Goal: Information Seeking & Learning: Compare options

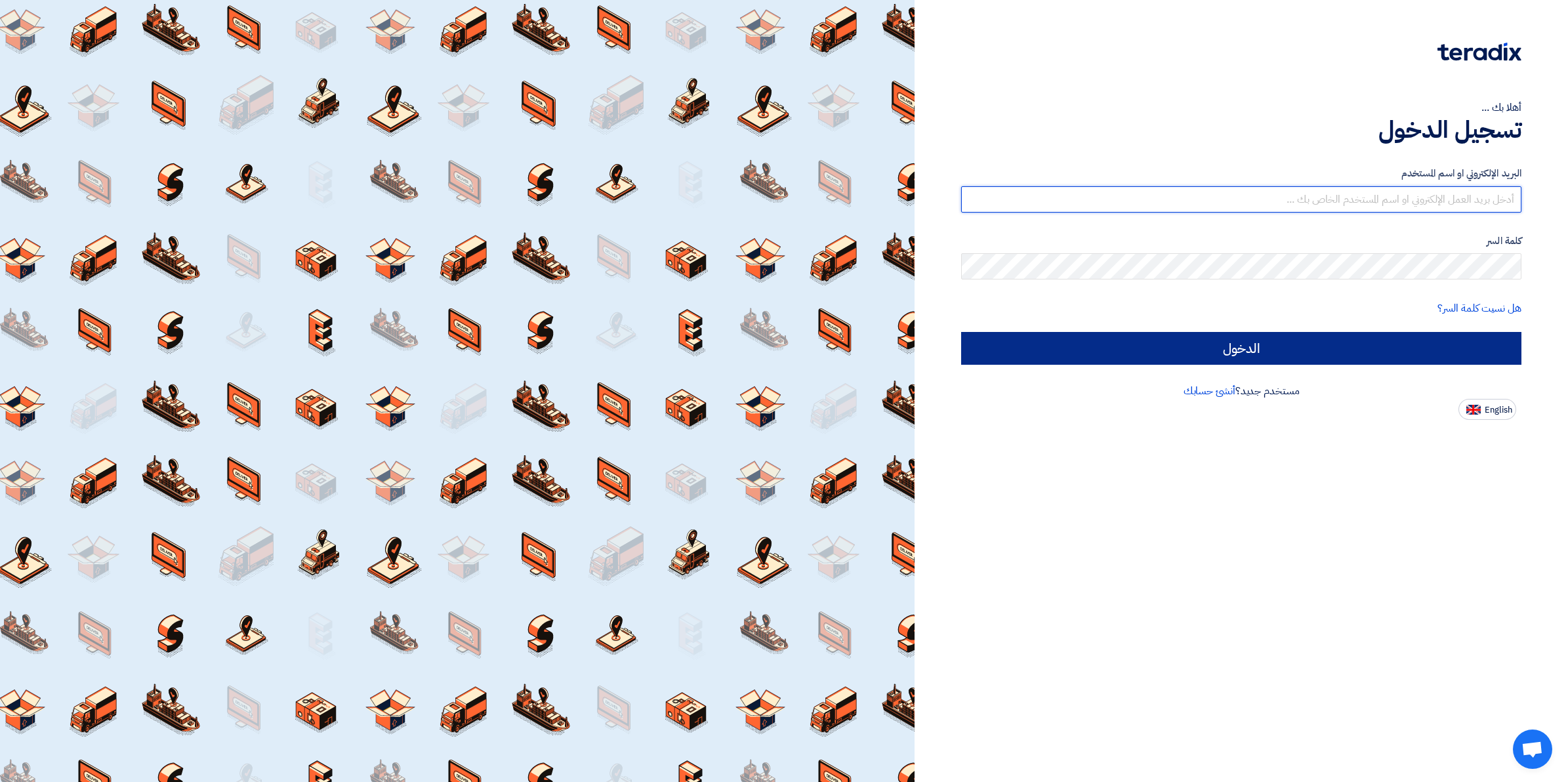
type input "[EMAIL_ADDRESS][DOMAIN_NAME]"
click at [1121, 342] on input "الدخول" at bounding box center [1241, 349] width 560 height 33
type input "Sign in"
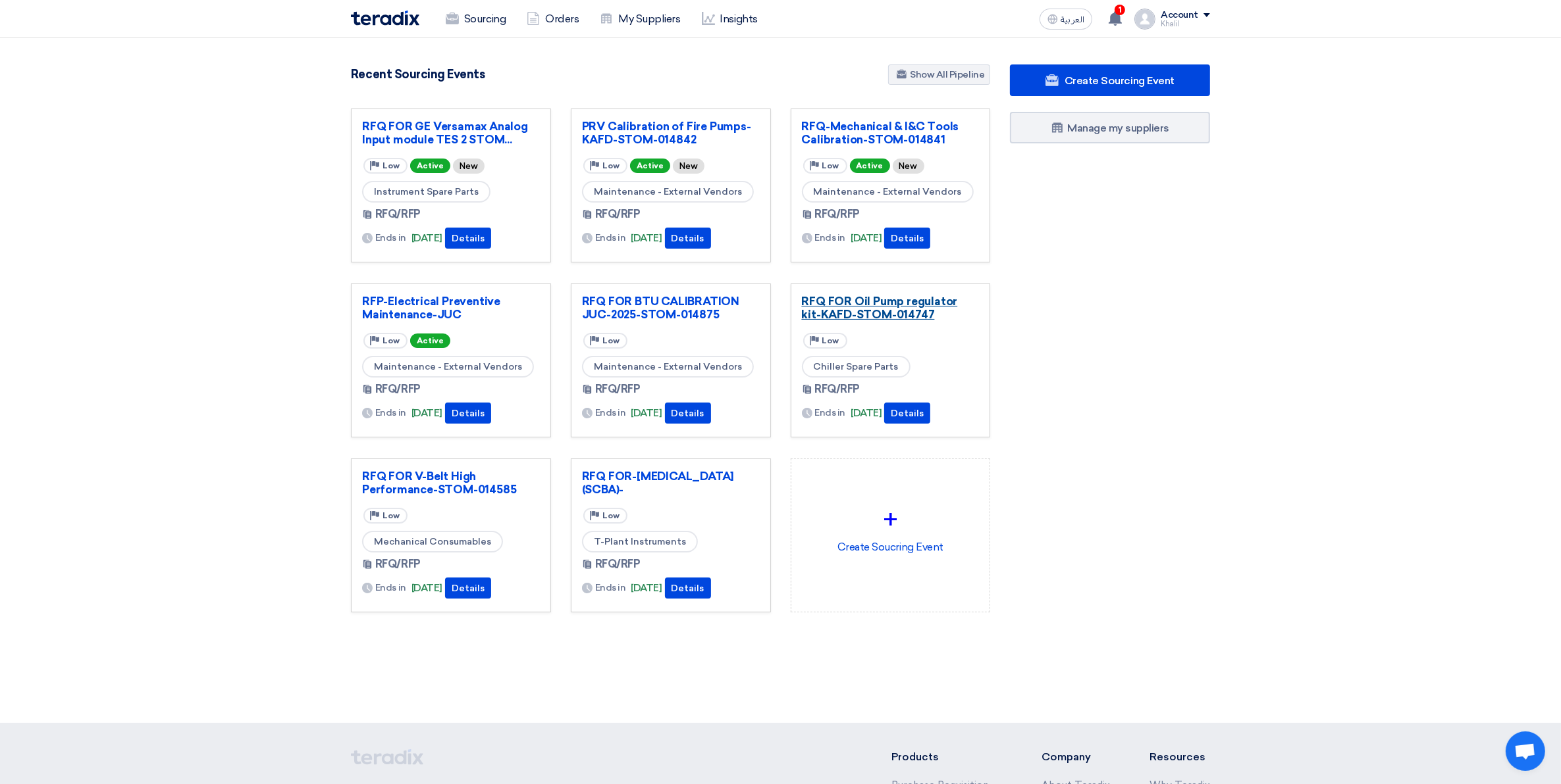
click at [883, 309] on link "RFQ FOR Oil Pump regulator kit-KAFD-STOM-014747" at bounding box center [891, 308] width 178 height 26
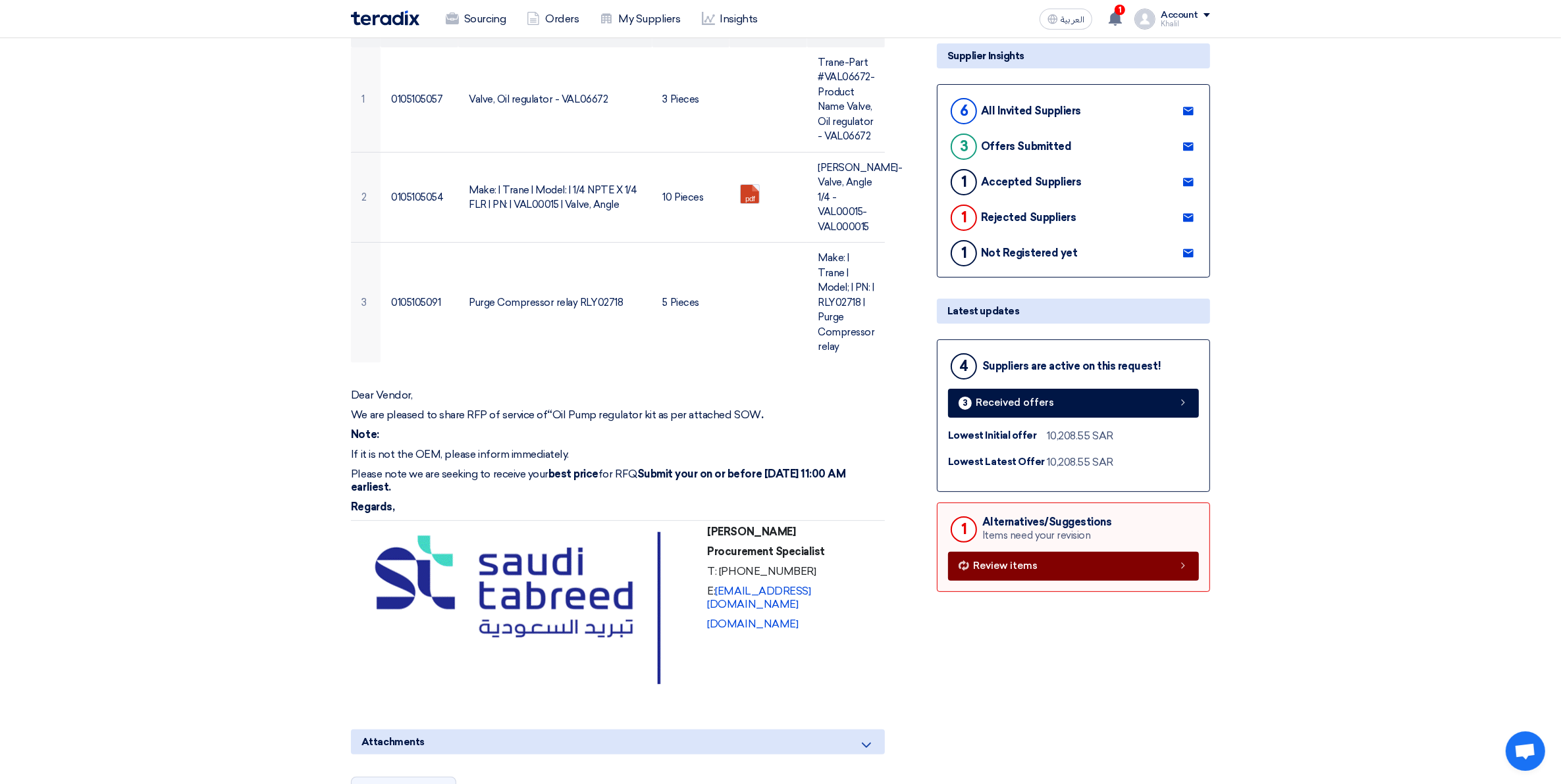
click at [1110, 569] on link "Review items" at bounding box center [1073, 566] width 251 height 29
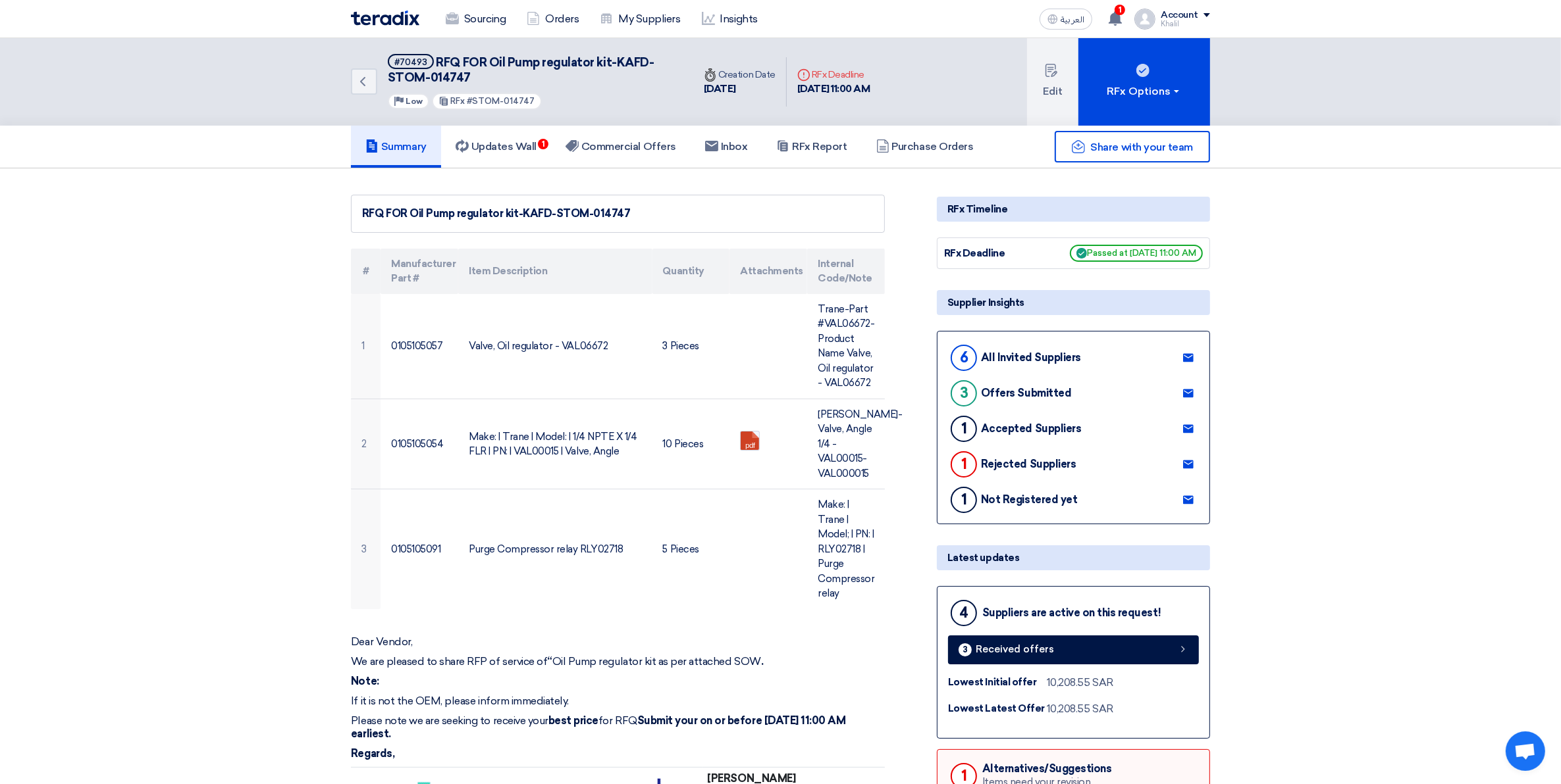
click at [964, 388] on div "3" at bounding box center [963, 393] width 26 height 26
click at [1181, 389] on link at bounding box center [1188, 393] width 21 height 19
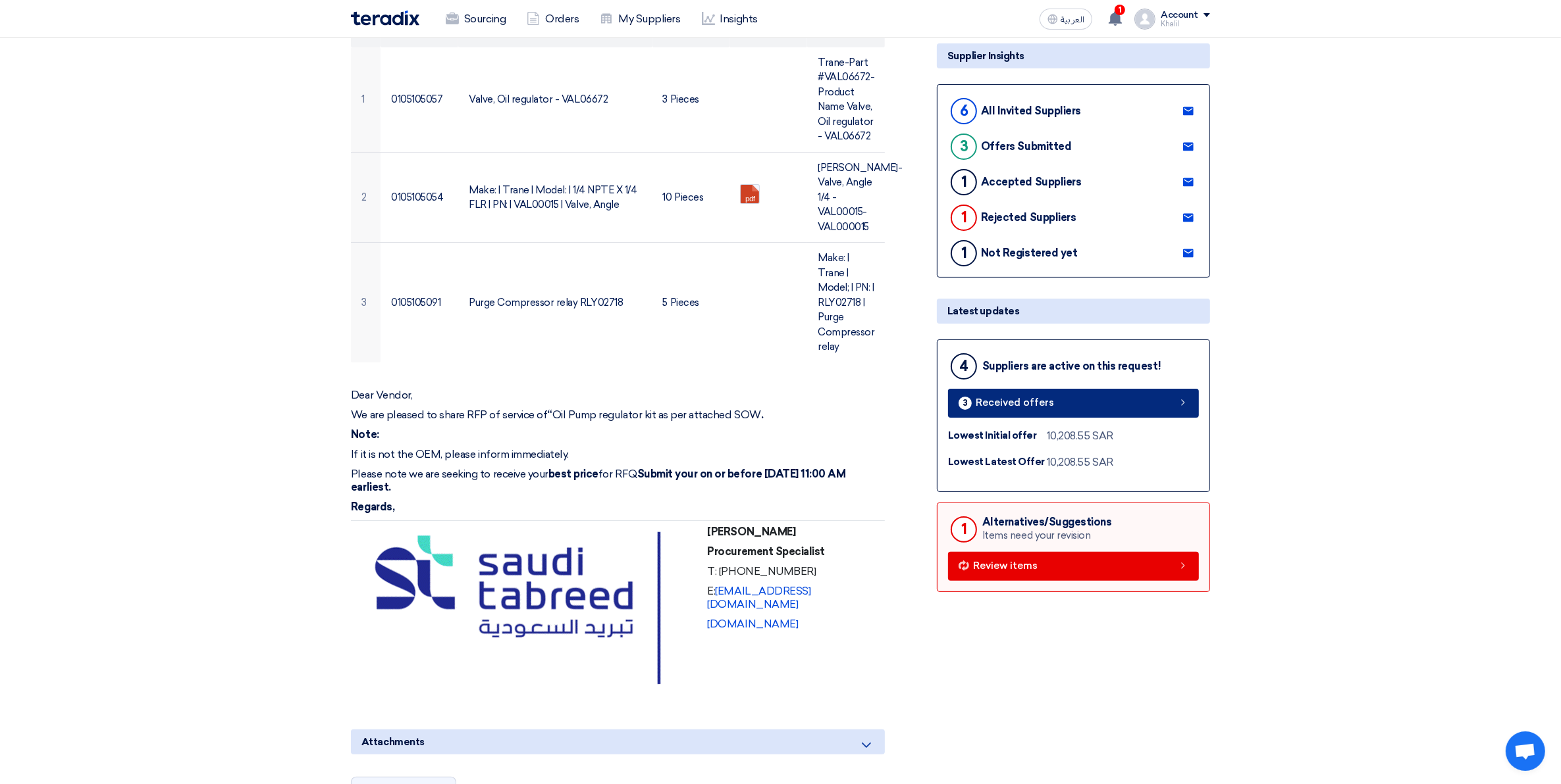
click at [1121, 395] on link "3 Received offers" at bounding box center [1073, 403] width 251 height 29
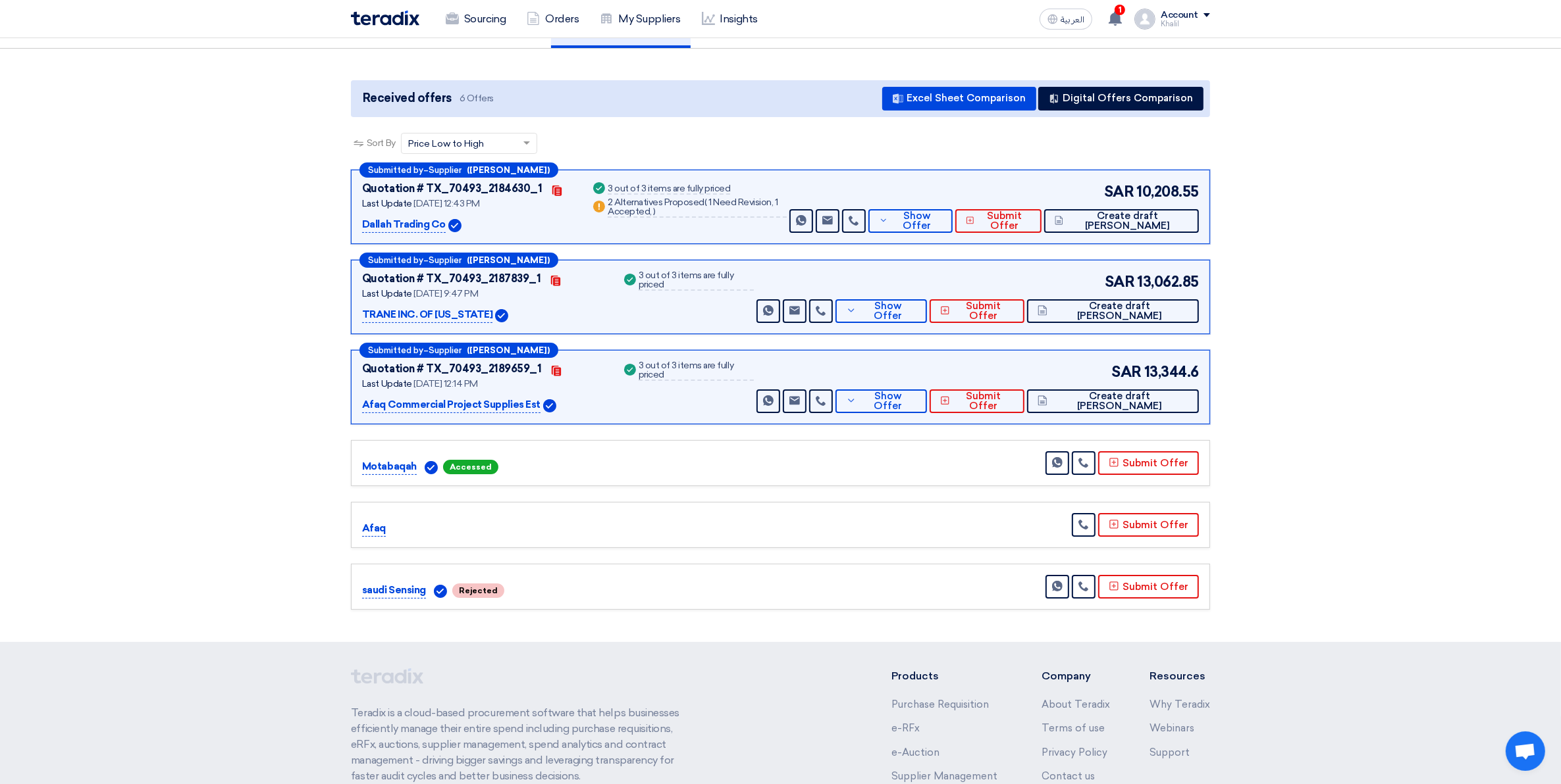
scroll to position [87, 0]
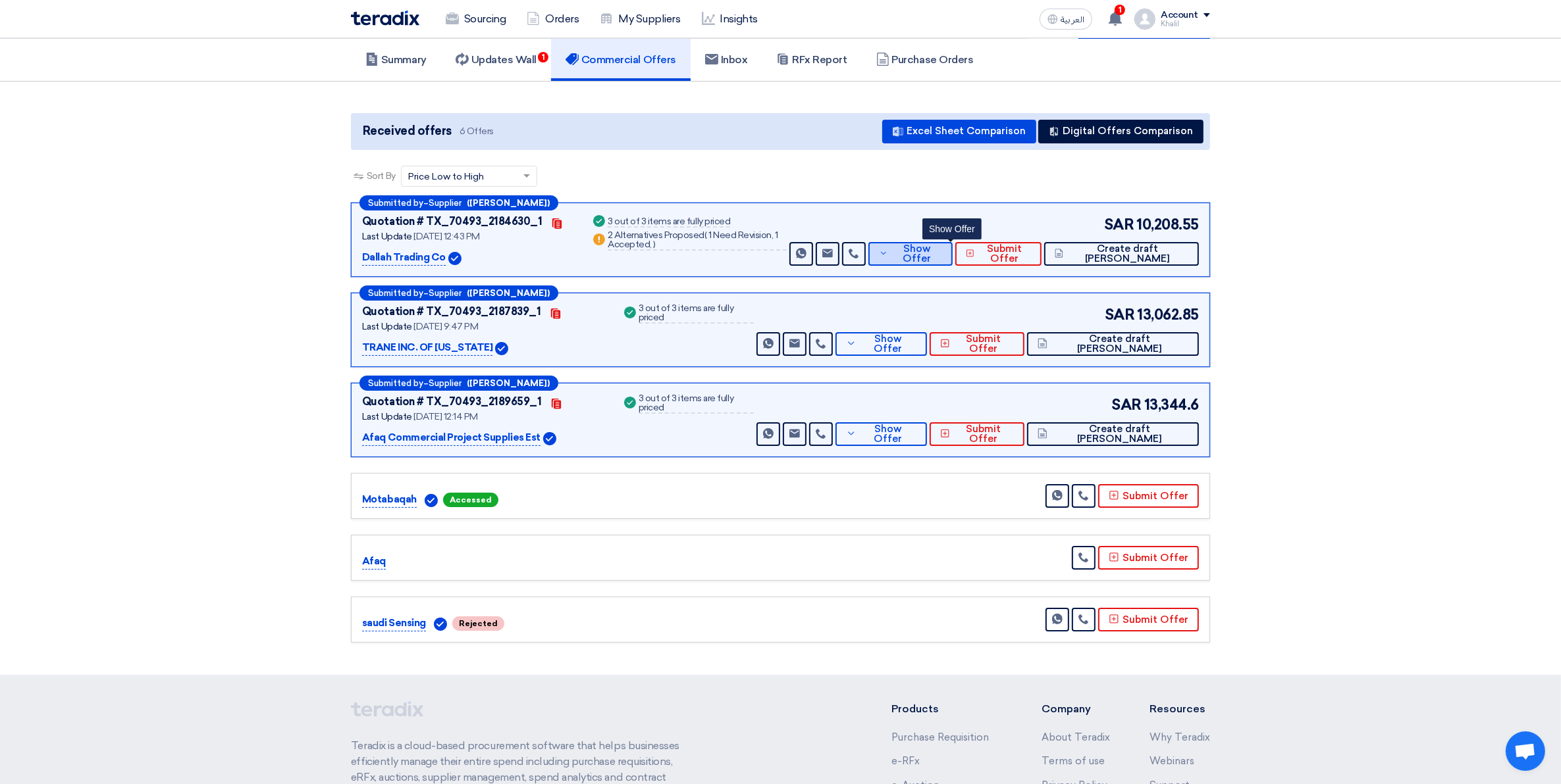
click at [935, 253] on span "Show Offer" at bounding box center [916, 253] width 50 height 19
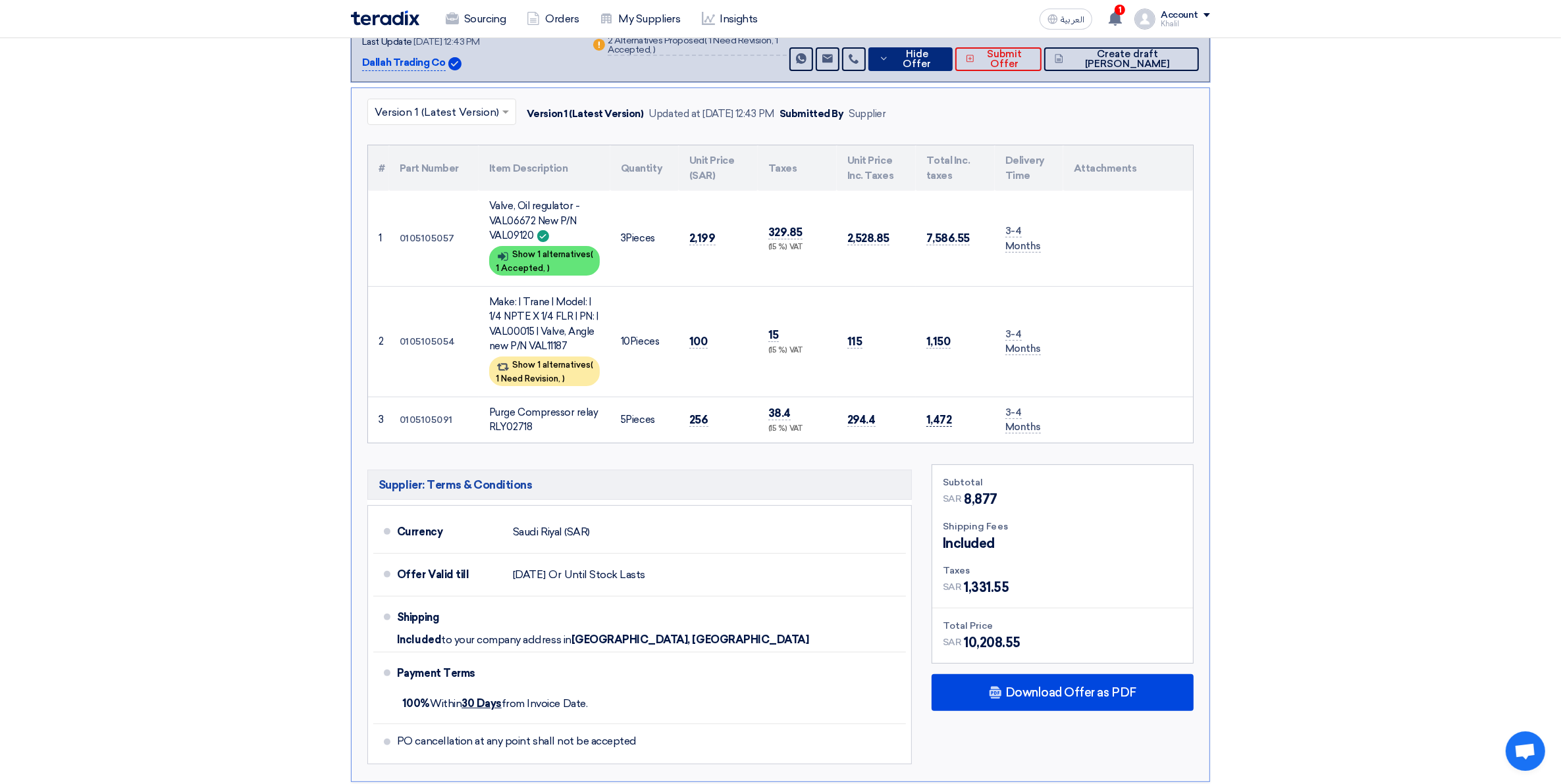
scroll to position [333, 0]
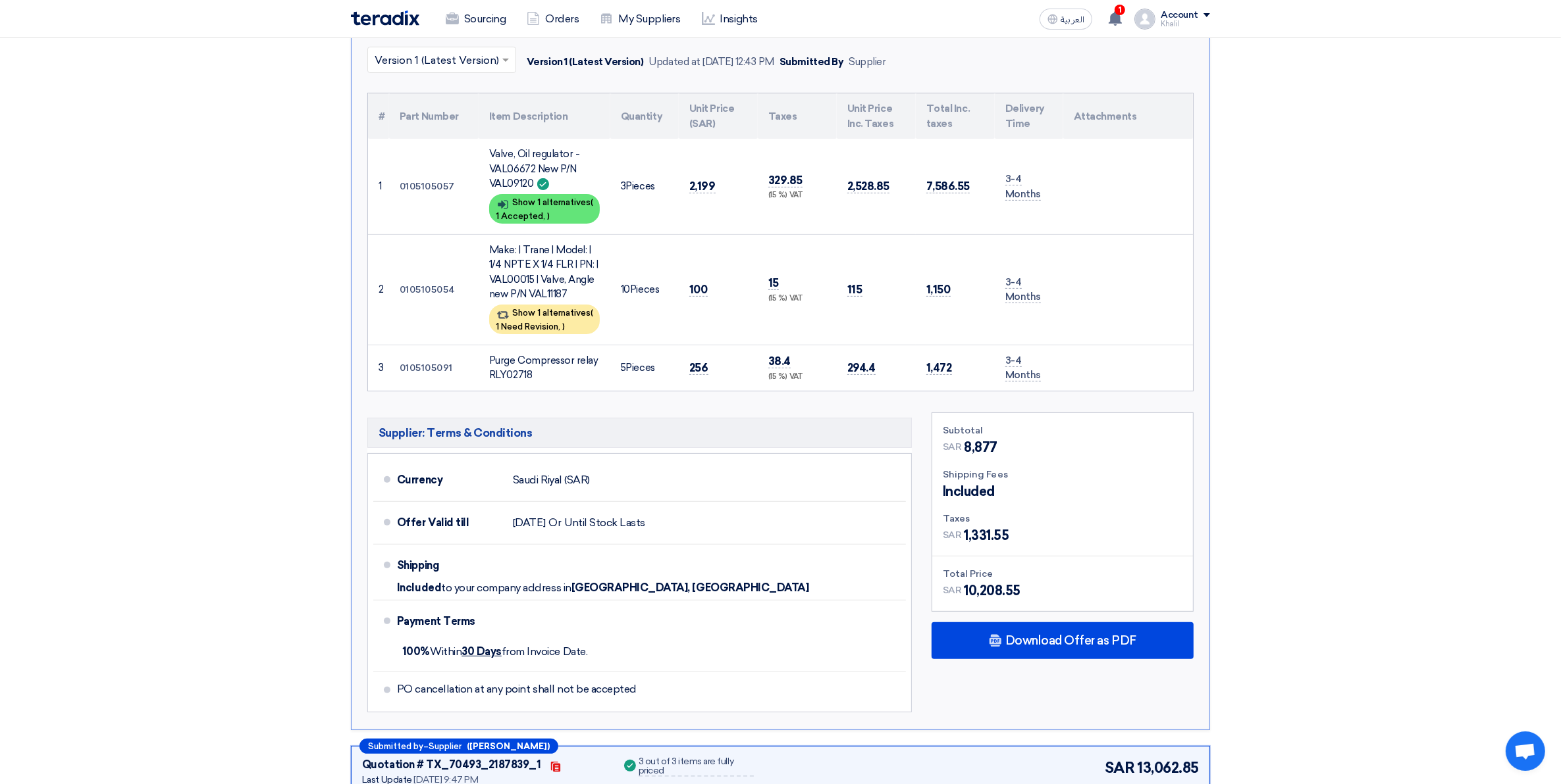
drag, startPoint x: 722, startPoint y: 186, endPoint x: 680, endPoint y: 182, distance: 42.2
click at [680, 182] on td "2,199" at bounding box center [717, 186] width 79 height 95
copy span "2,199"
click at [701, 287] on span "100" at bounding box center [699, 289] width 19 height 14
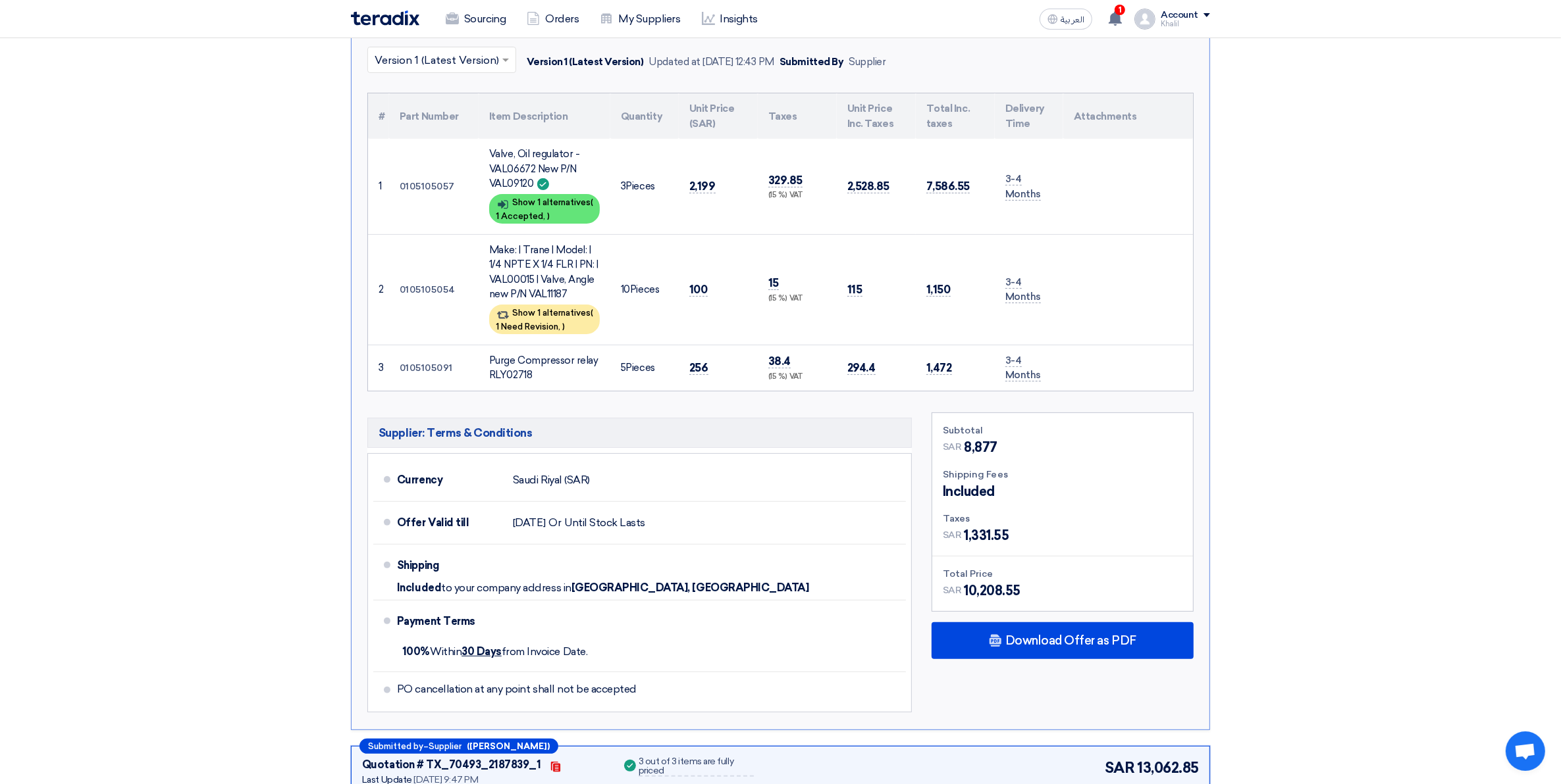
copy span "100"
click at [700, 366] on span "256" at bounding box center [699, 368] width 19 height 14
copy span "256"
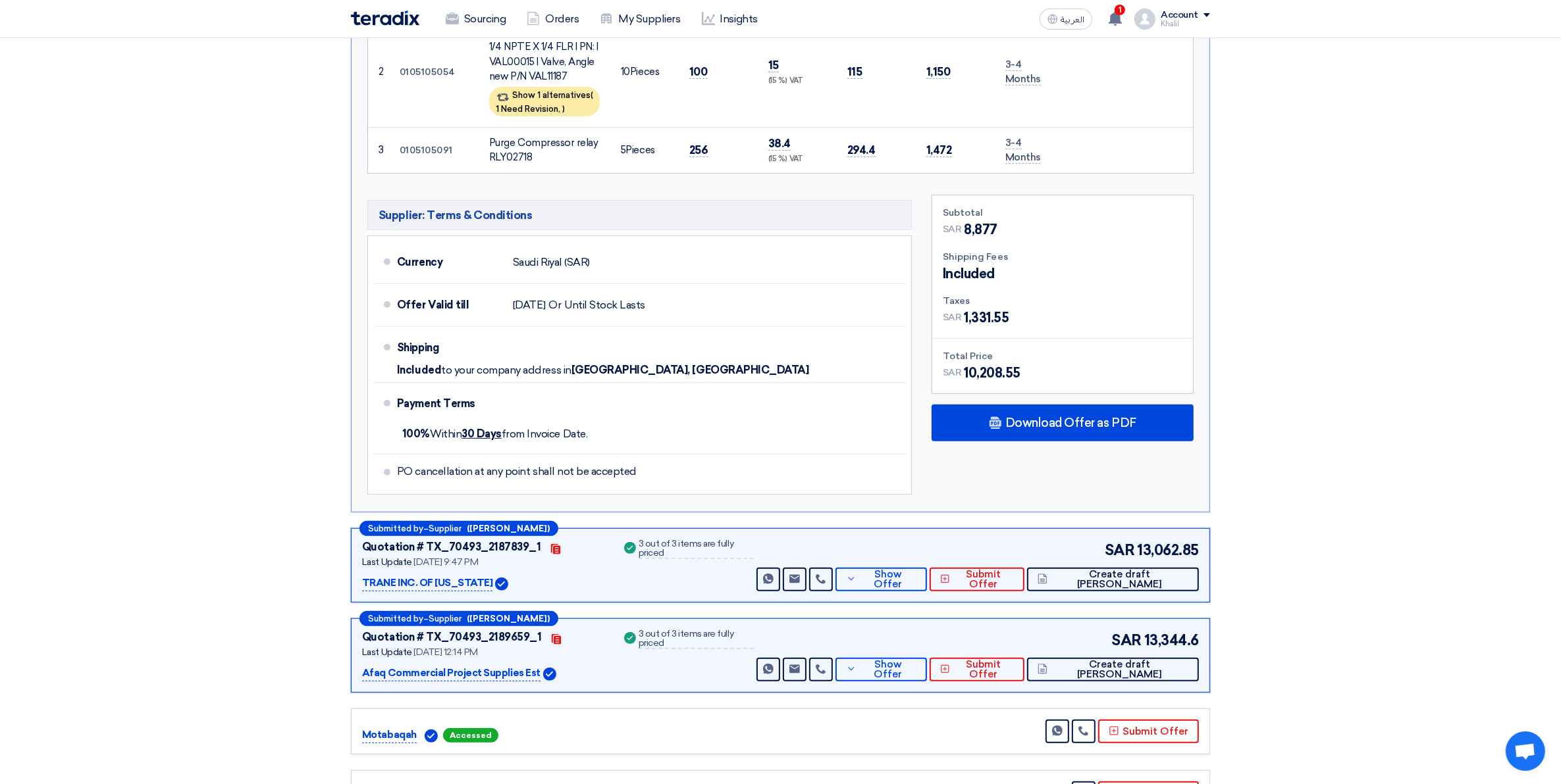
scroll to position [498, 0]
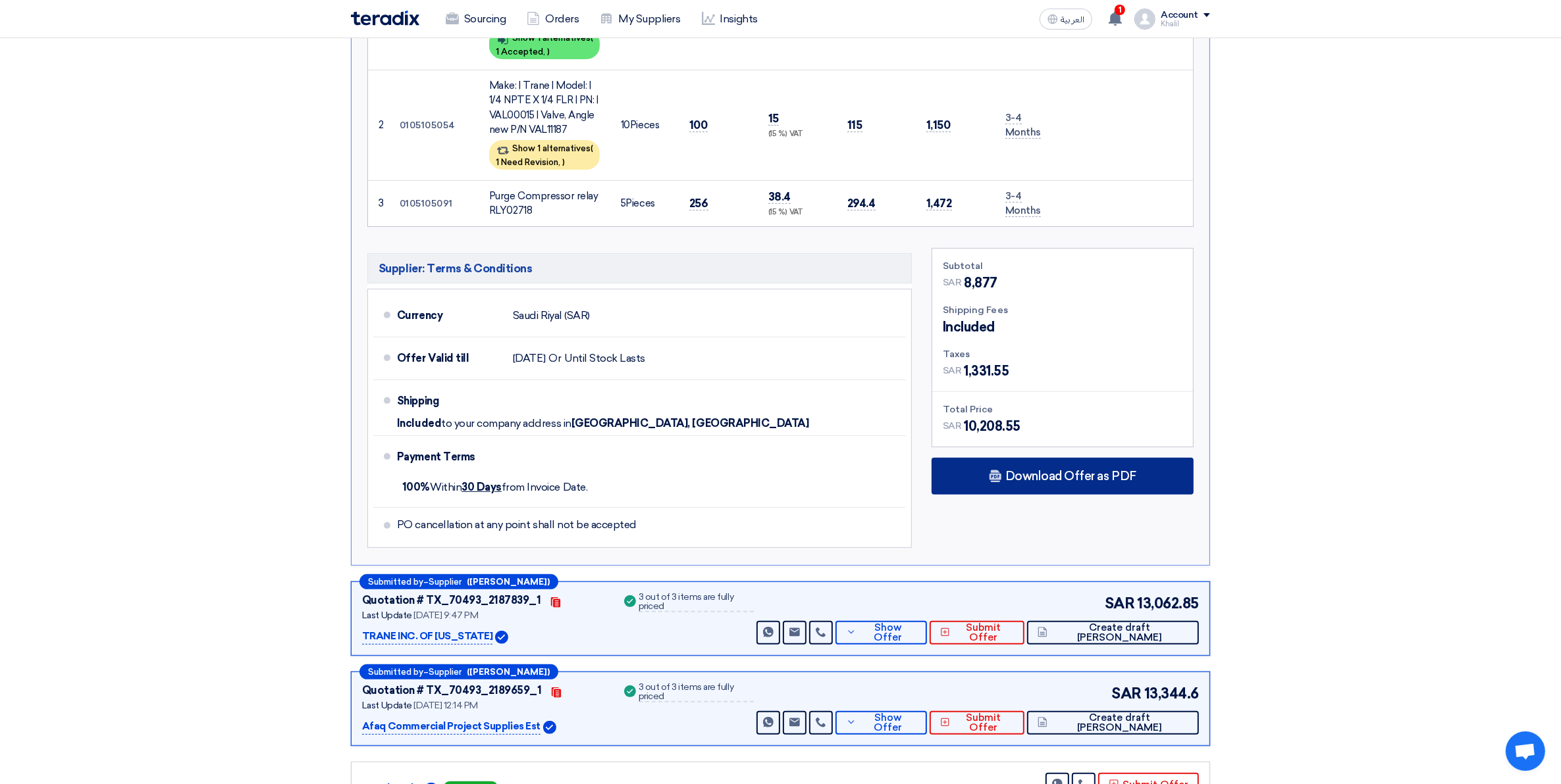
click at [1031, 489] on div "Download Offer as PDF" at bounding box center [1062, 476] width 262 height 37
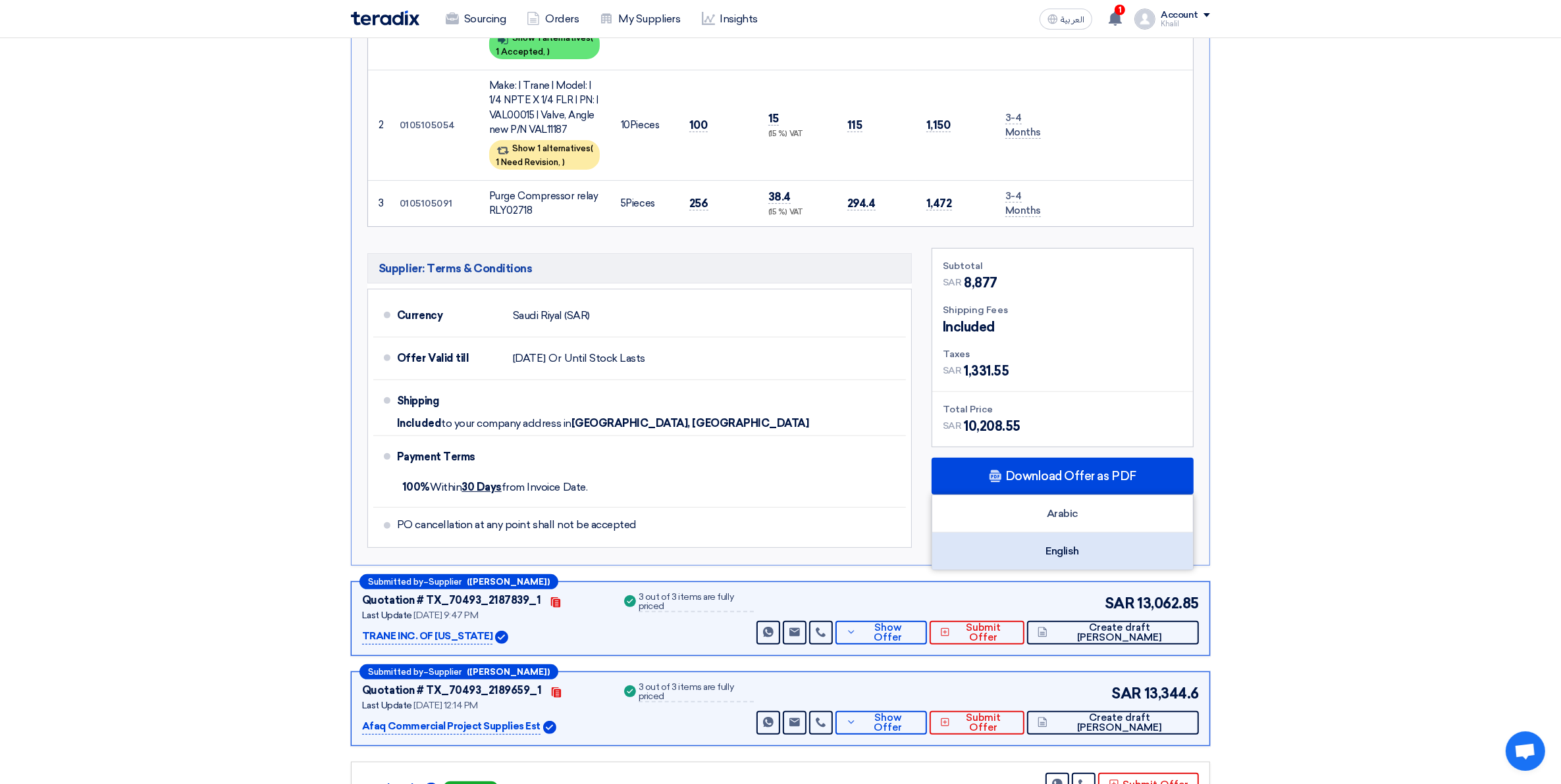
click at [1058, 545] on div "English" at bounding box center [1062, 551] width 261 height 37
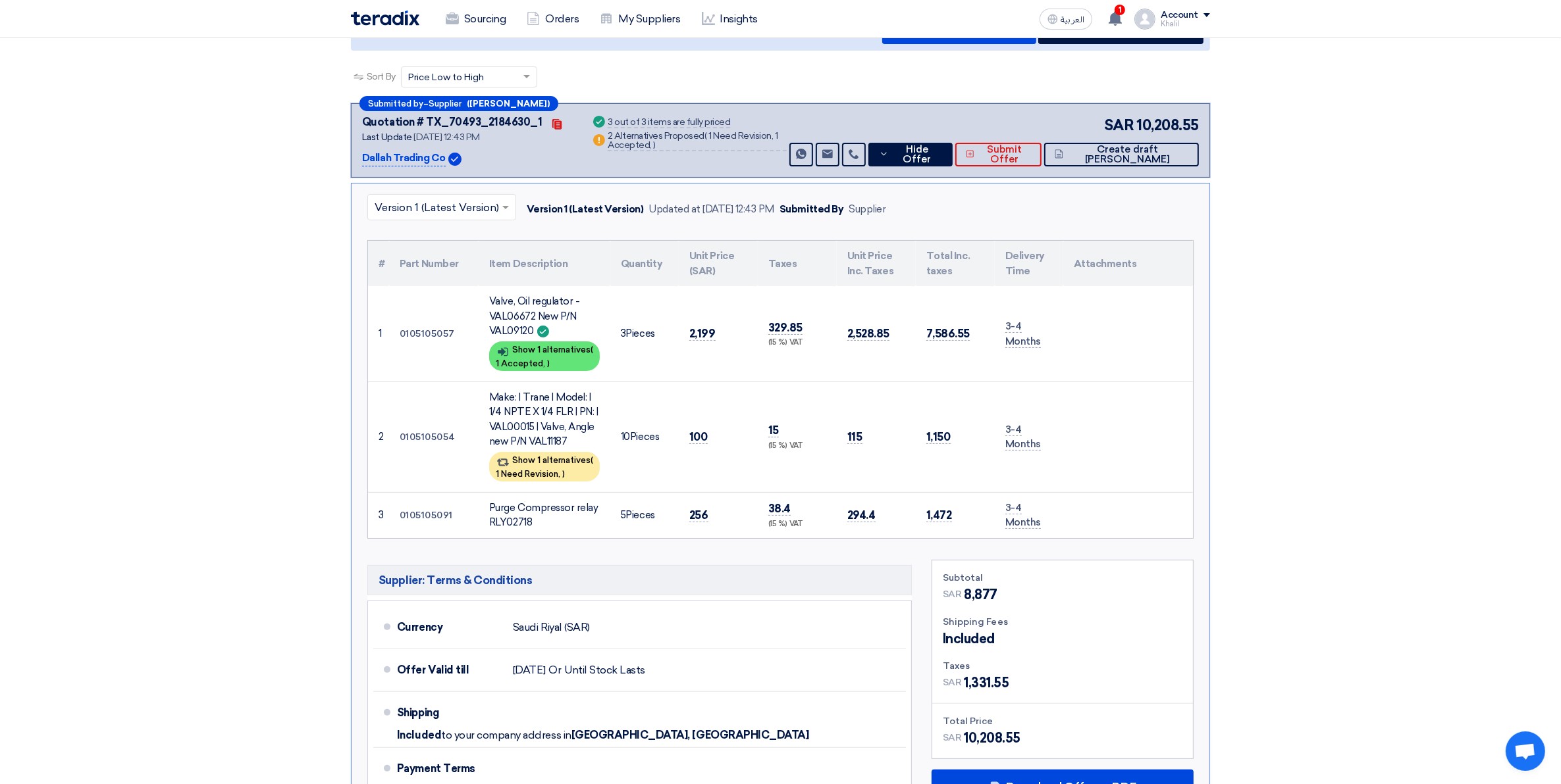
scroll to position [164, 0]
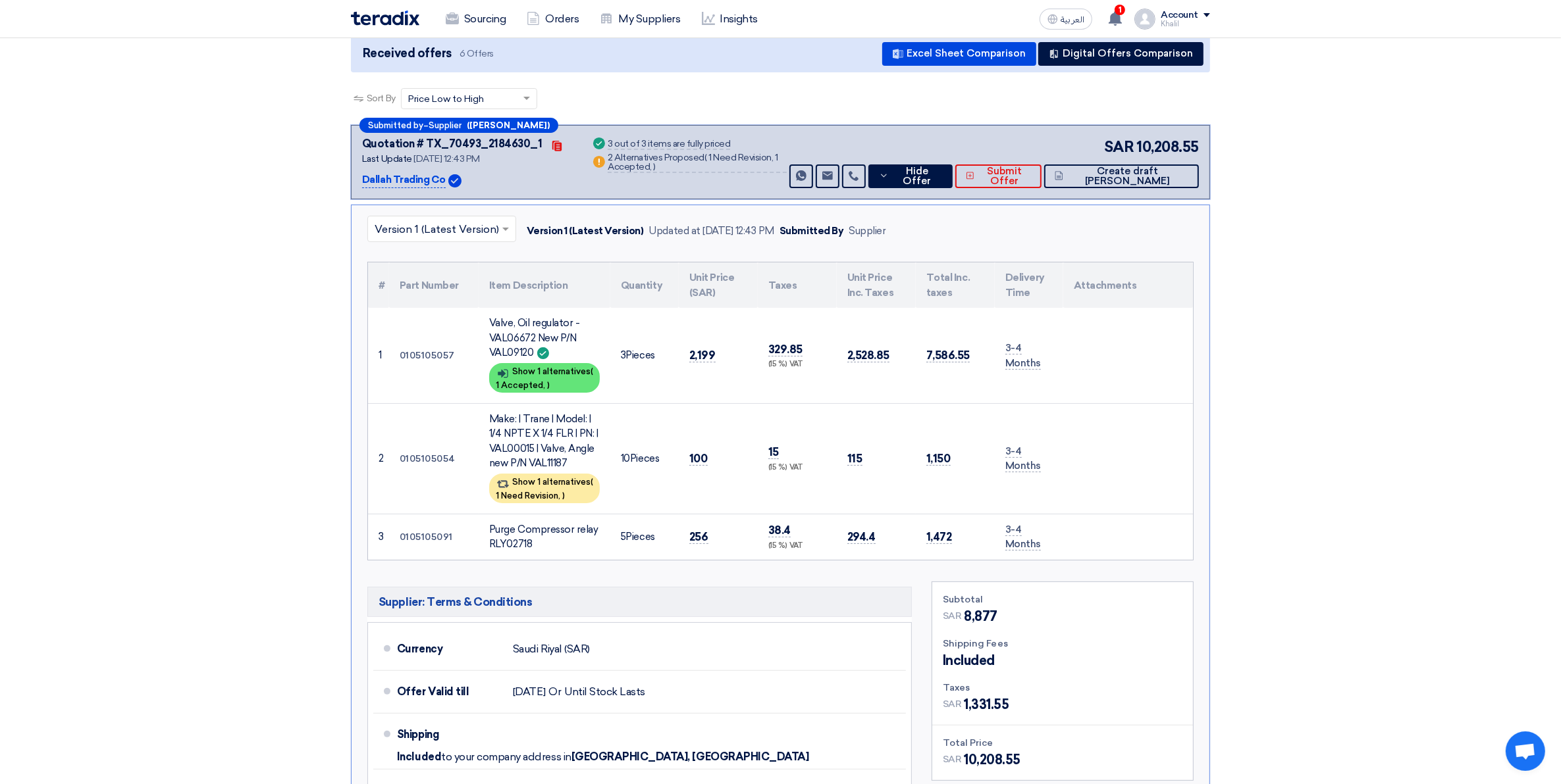
drag, startPoint x: 364, startPoint y: 177, endPoint x: 445, endPoint y: 177, distance: 81.0
click at [445, 177] on div "Dallah Trading Co" at bounding box center [468, 180] width 213 height 16
copy div "Dallah Trading Co"
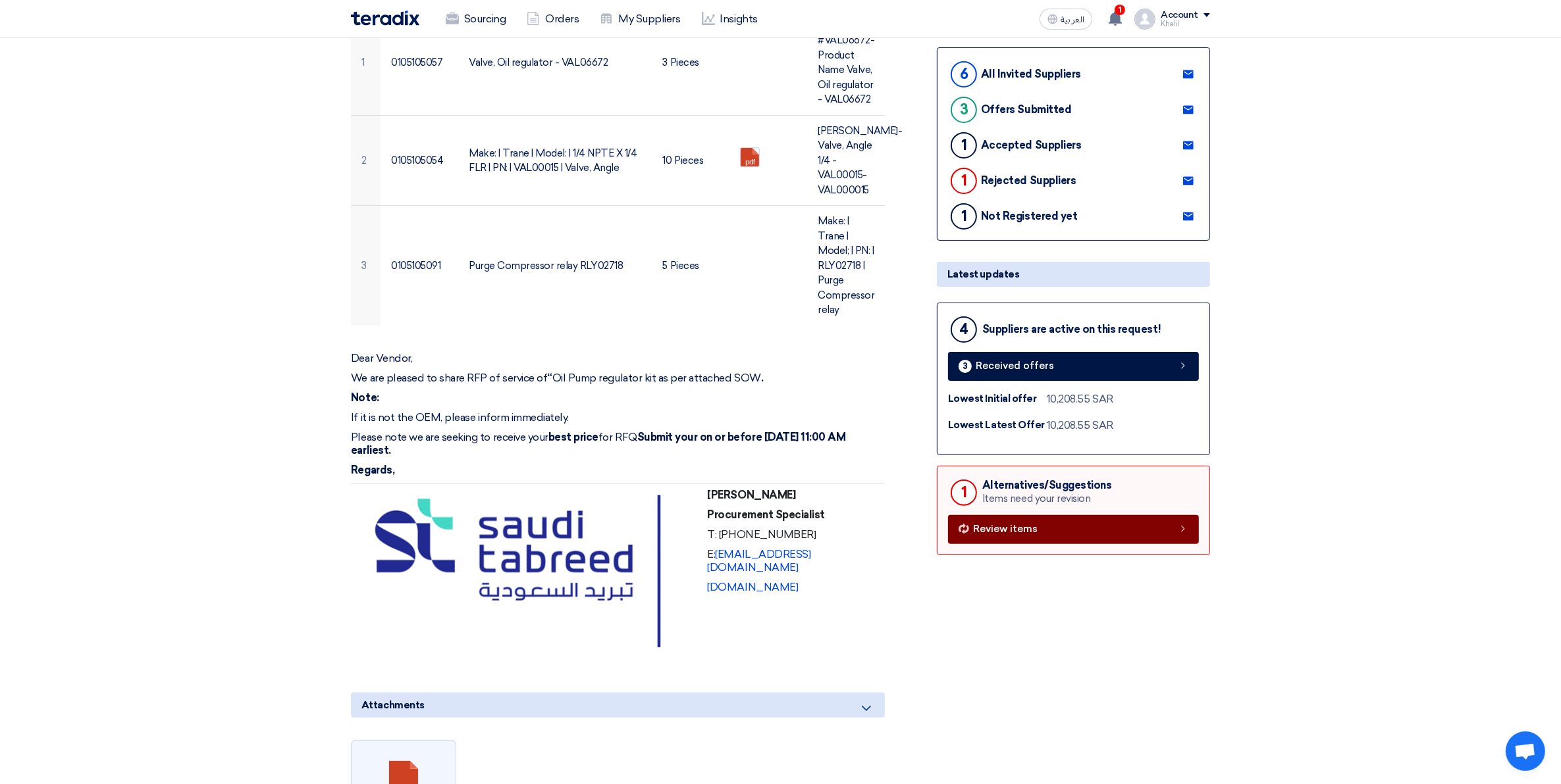
scroll to position [329, 0]
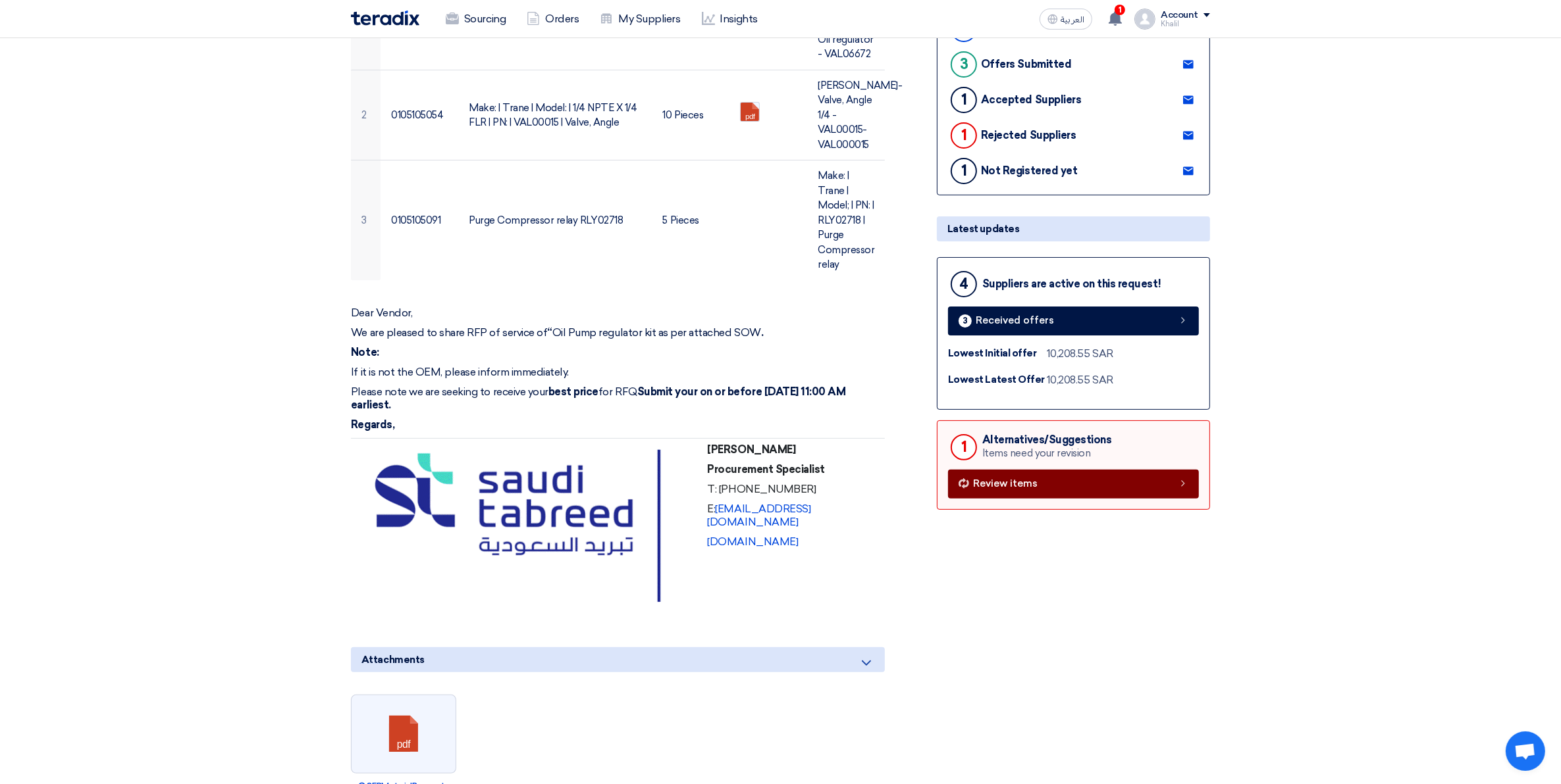
click at [1111, 484] on link "Review items" at bounding box center [1073, 484] width 251 height 29
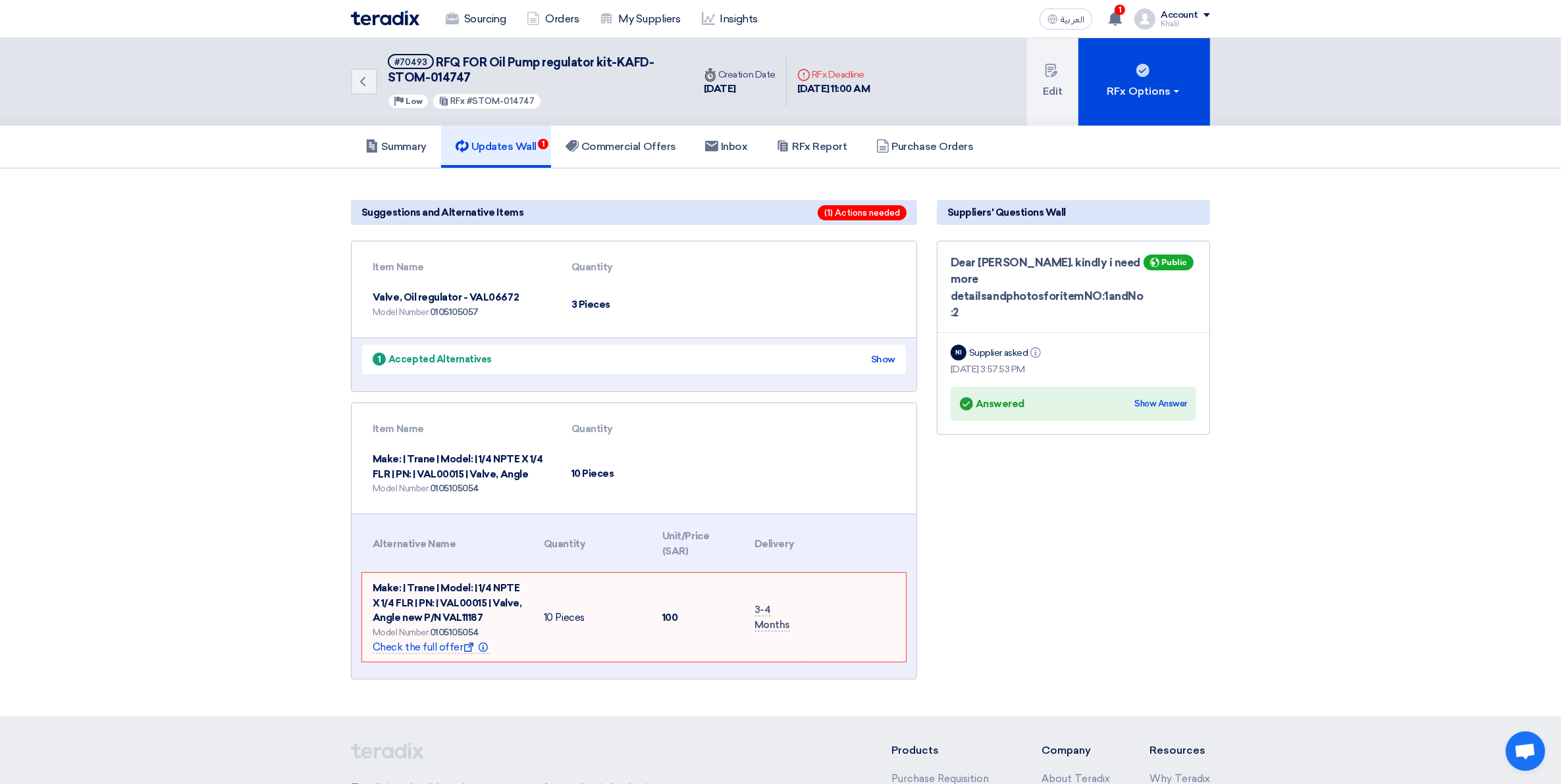
click at [484, 146] on h5 "Updates Wall 1" at bounding box center [496, 146] width 81 height 13
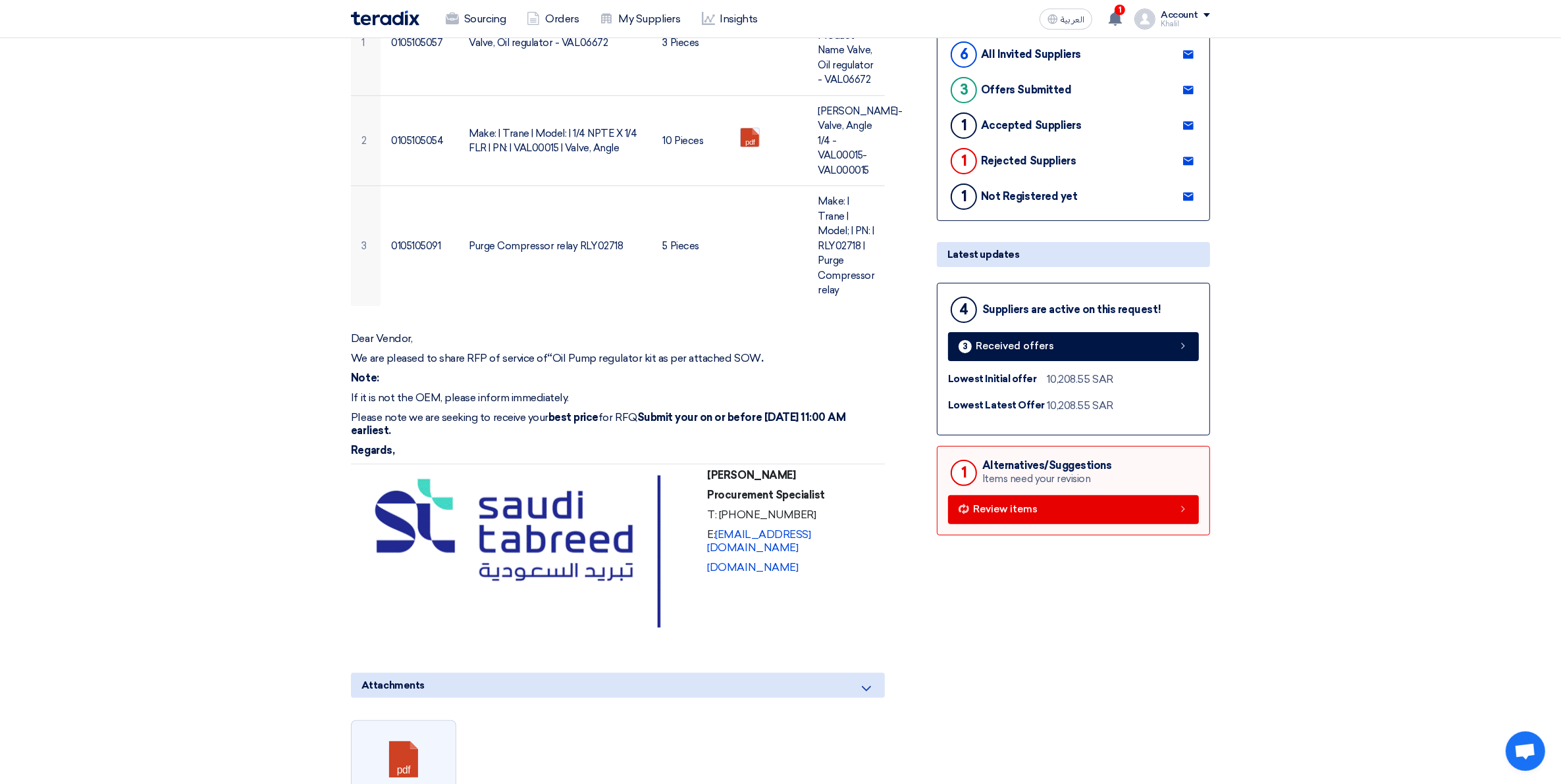
scroll to position [329, 0]
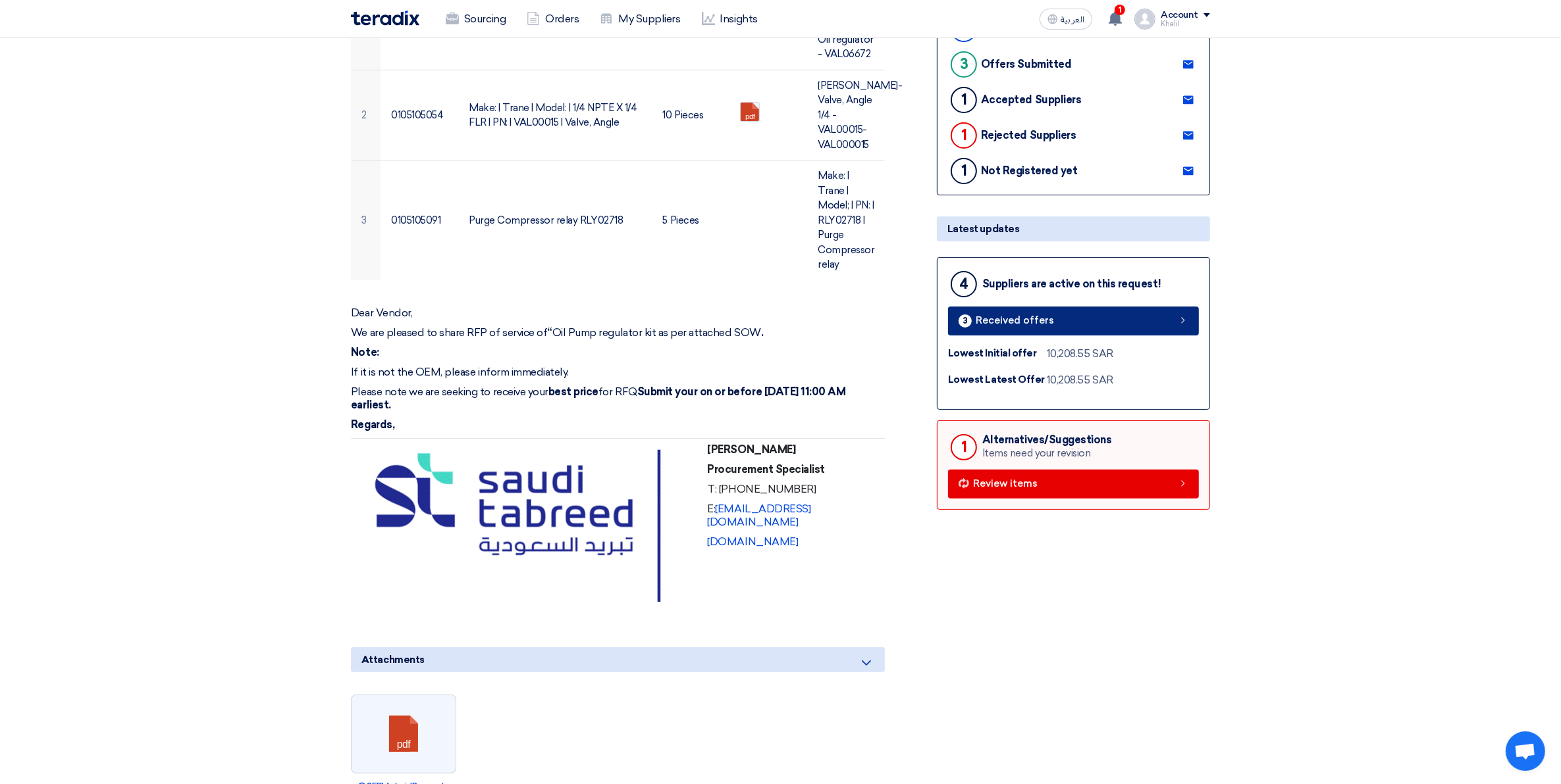
click at [1104, 308] on link "3 Received offers" at bounding box center [1073, 321] width 251 height 29
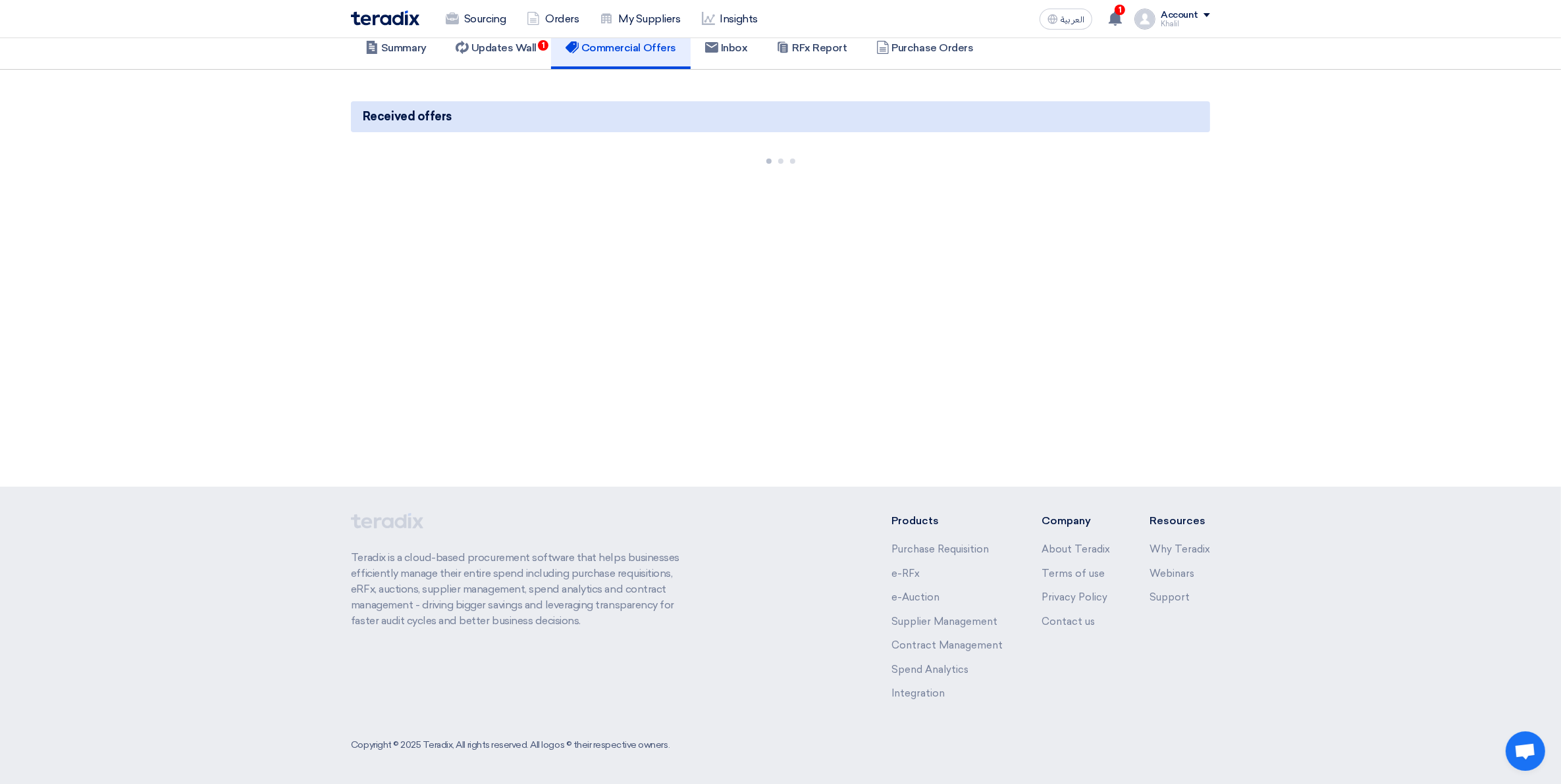
scroll to position [275, 0]
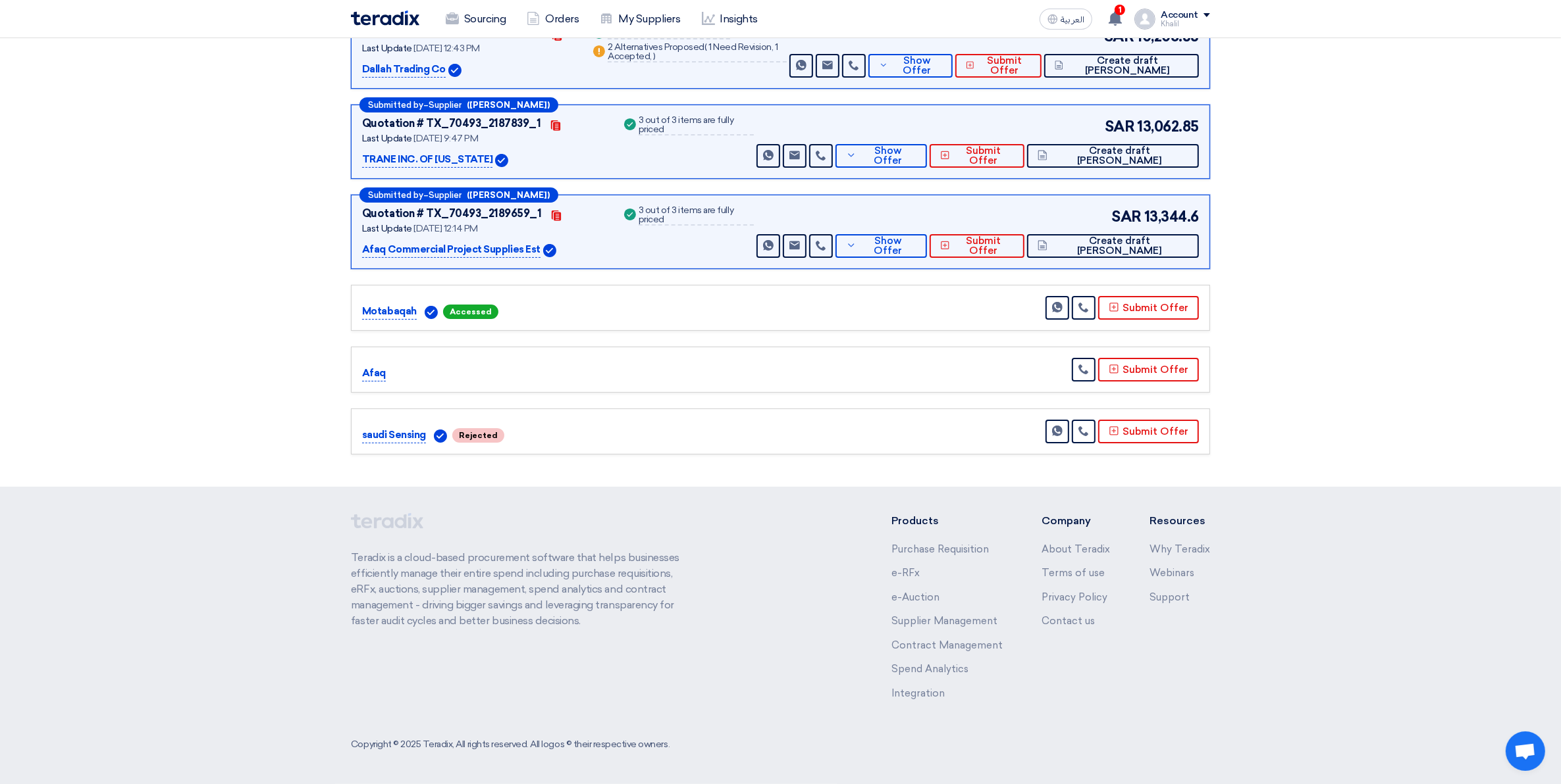
click at [431, 154] on p "TRANE INC. OF [US_STATE]" at bounding box center [427, 160] width 131 height 16
click at [857, 158] on icon at bounding box center [851, 155] width 11 height 11
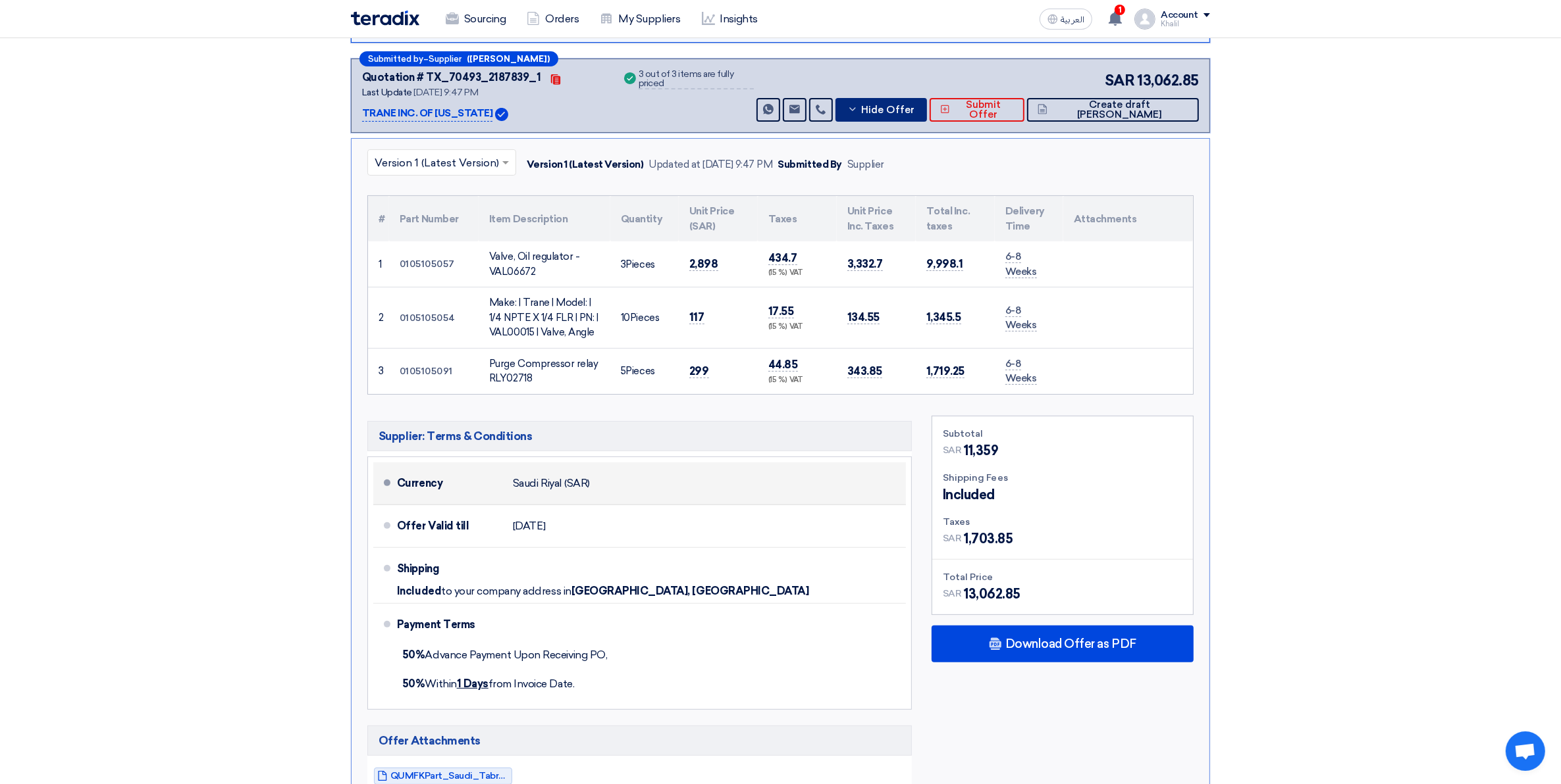
scroll to position [357, 0]
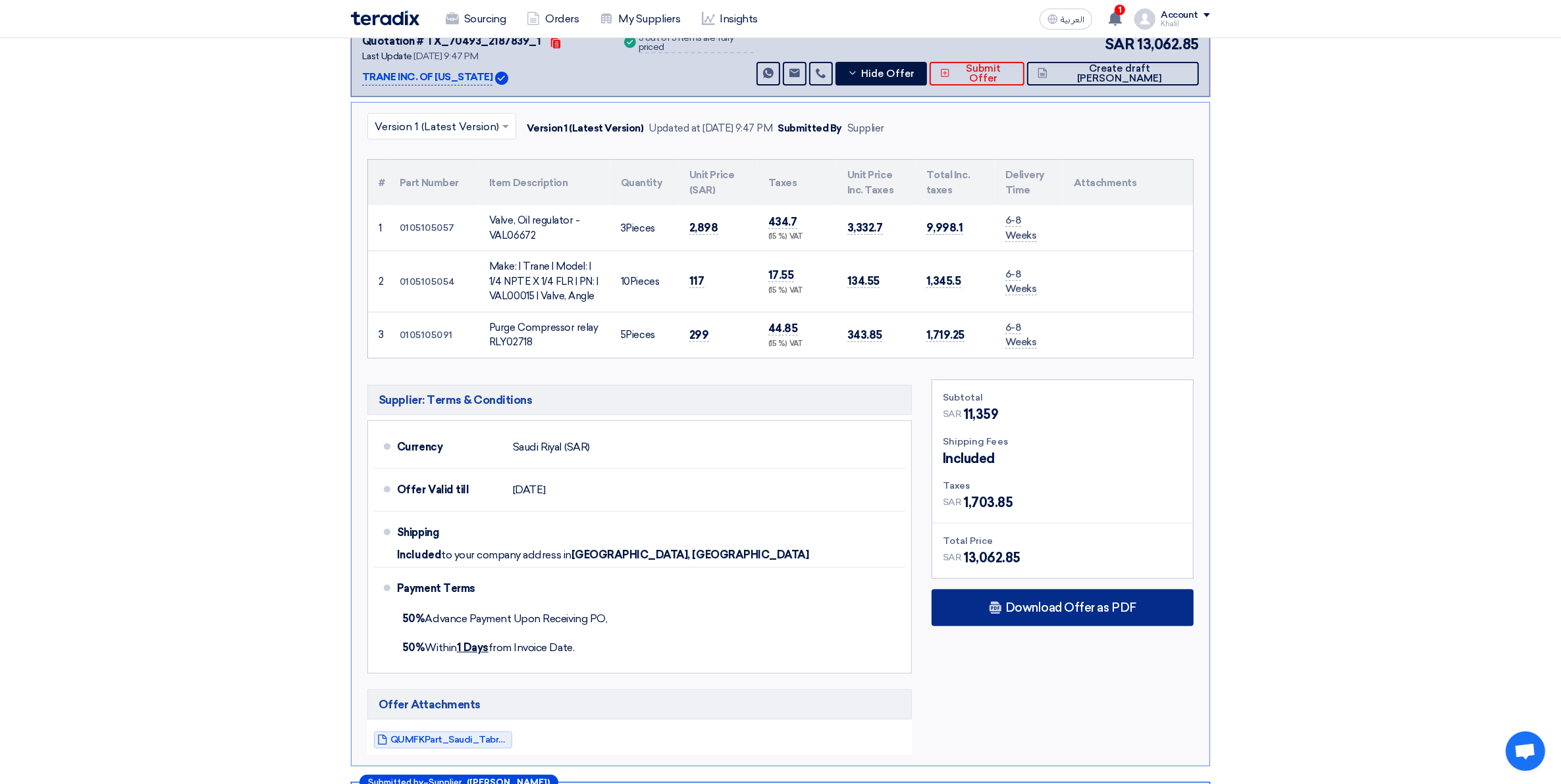
click at [1063, 612] on span "Download Offer as PDF" at bounding box center [1071, 608] width 131 height 12
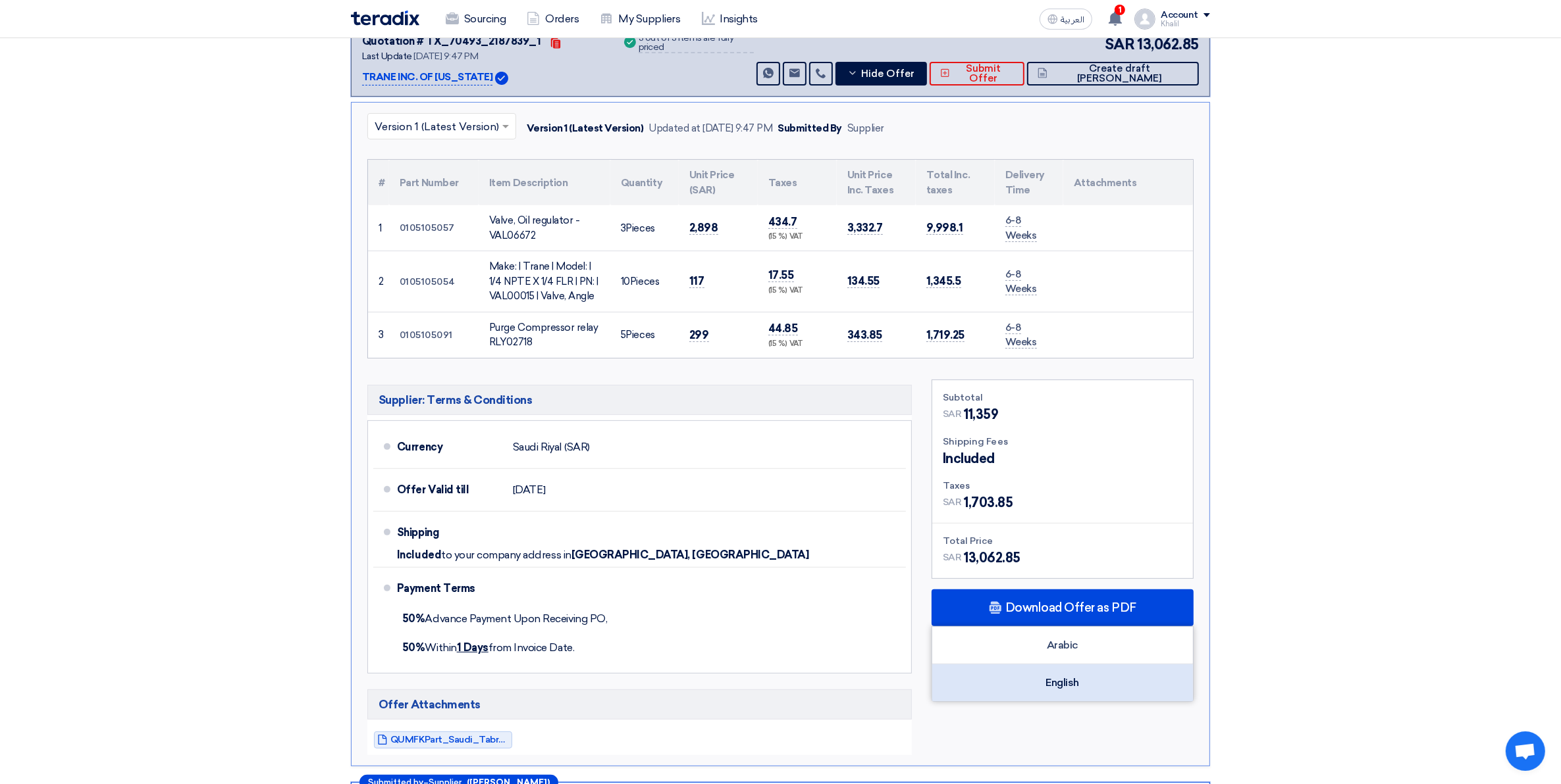
click at [1099, 687] on div "English" at bounding box center [1062, 682] width 261 height 37
drag, startPoint x: 518, startPoint y: 76, endPoint x: 346, endPoint y: 74, distance: 172.0
click at [346, 74] on div "Submitted by – Supplier ([PERSON_NAME]) Quotation # TX_70493_2184630_1 Contacts…" at bounding box center [780, 490] width 879 height 1115
copy div "TRANE INC. OF [US_STATE]"
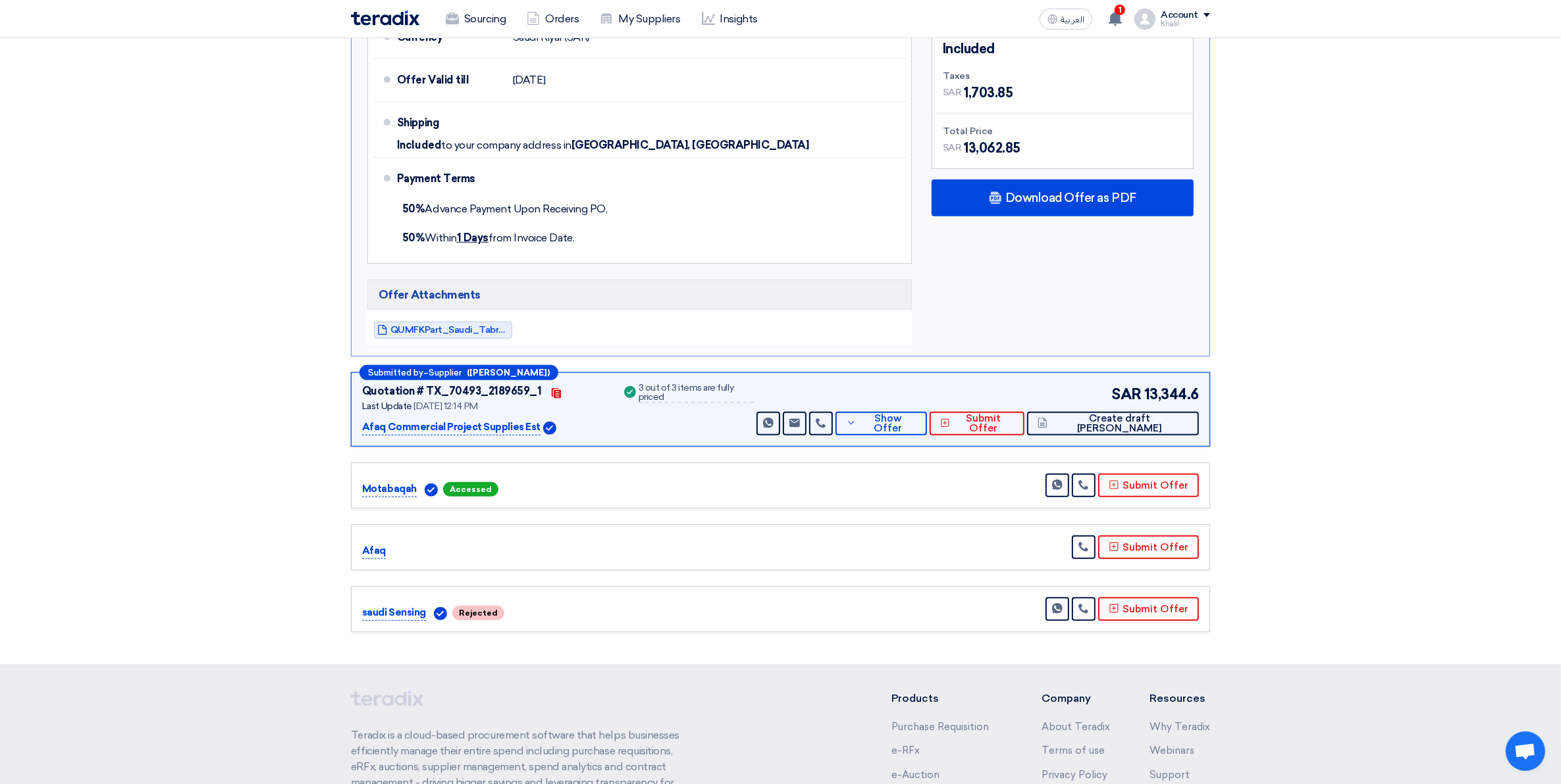
scroll to position [768, 0]
click at [484, 428] on p "Afaq Commercial Project Supplies Est" at bounding box center [451, 426] width 178 height 16
click at [458, 421] on p "Afaq Commercial Project Supplies Est" at bounding box center [451, 426] width 178 height 16
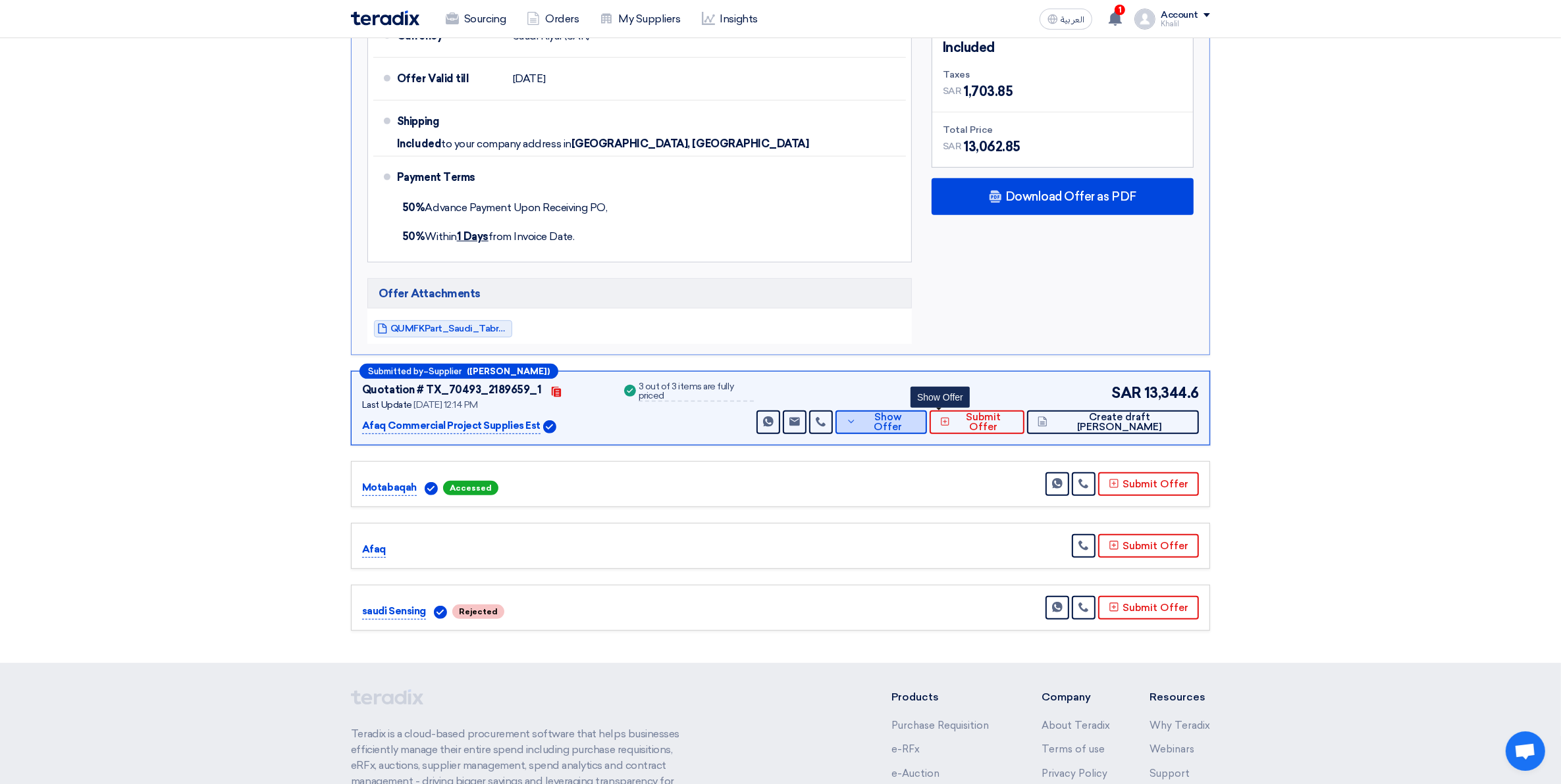
click at [917, 426] on span "Show Offer" at bounding box center [888, 422] width 57 height 19
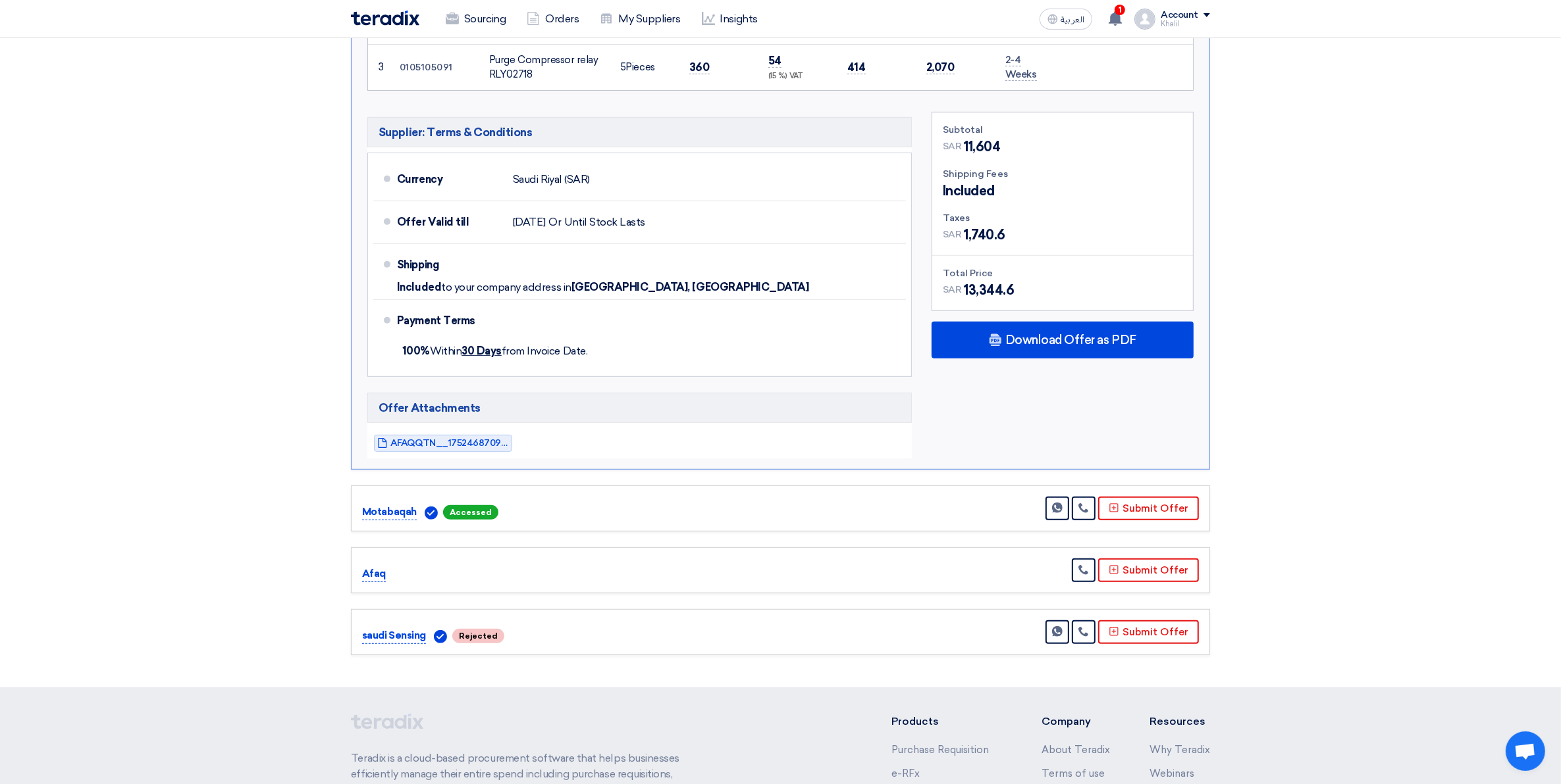
scroll to position [604, 0]
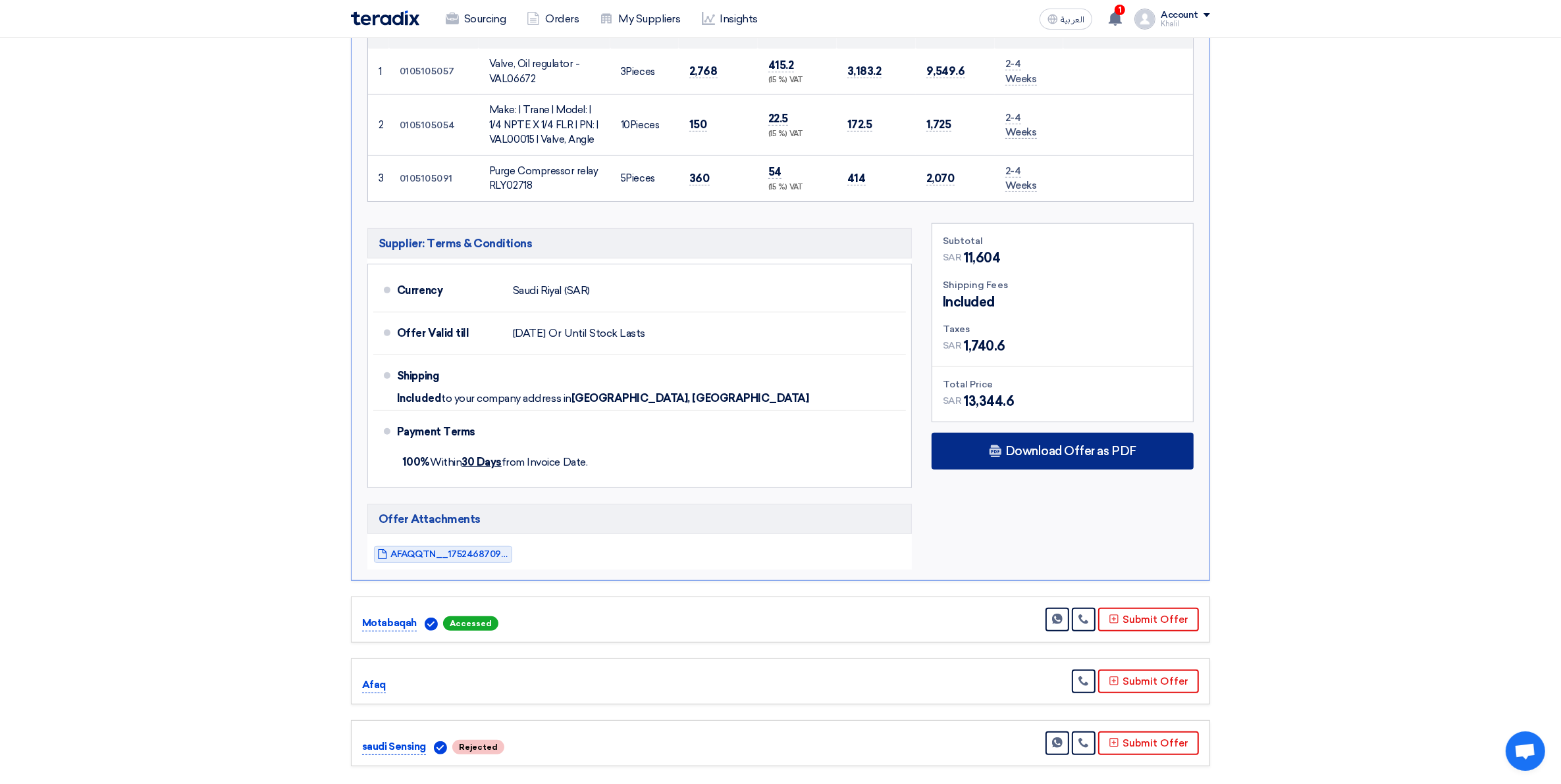
click at [1017, 438] on div "Download Offer as PDF" at bounding box center [1062, 451] width 262 height 37
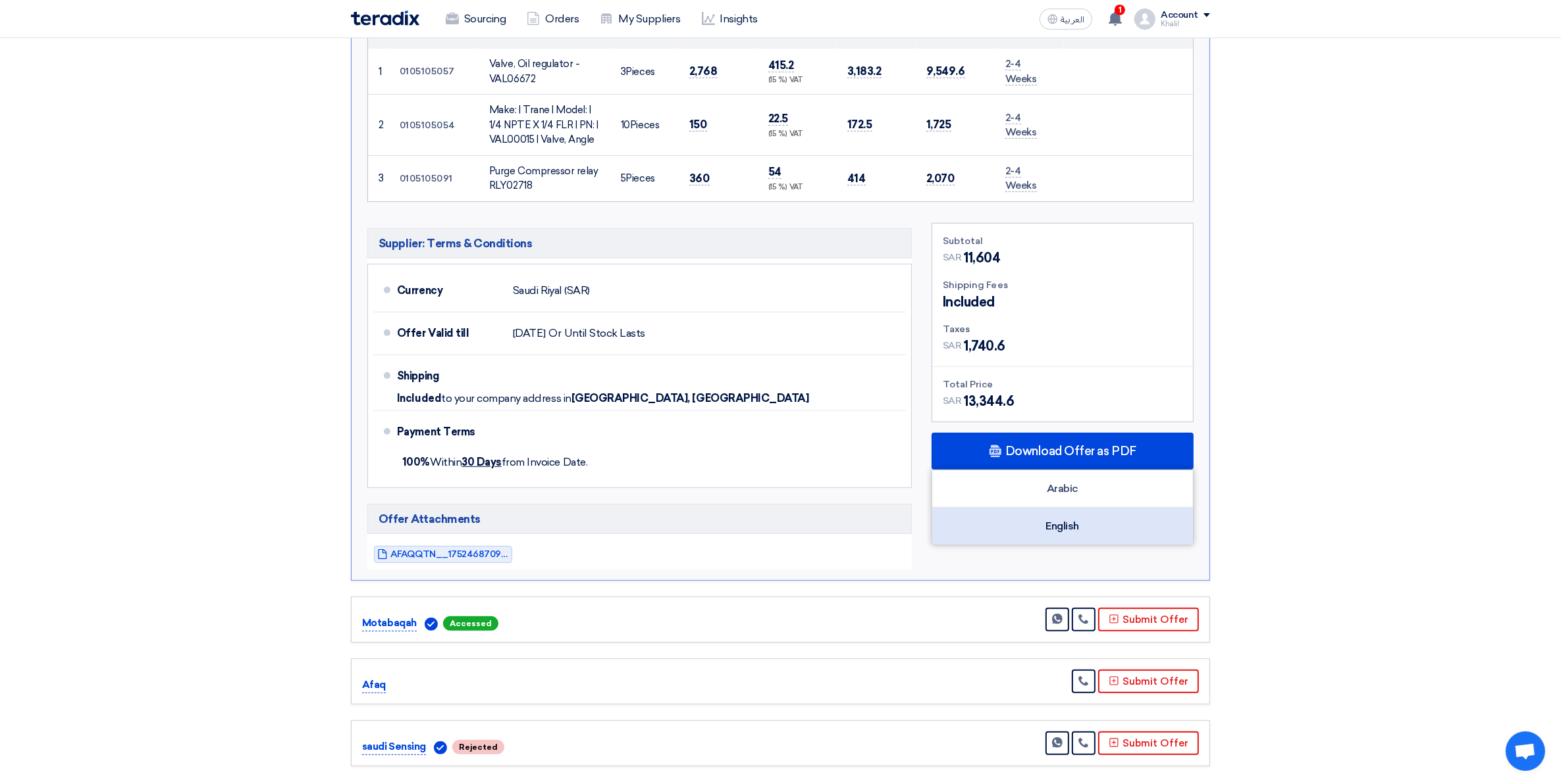
click at [1048, 527] on div "English" at bounding box center [1062, 526] width 261 height 37
click at [1384, 520] on section "Received offers 6 Offers Excel Sheet Comparison Digital Offers Comparison Sort …" at bounding box center [780, 181] width 1561 height 1234
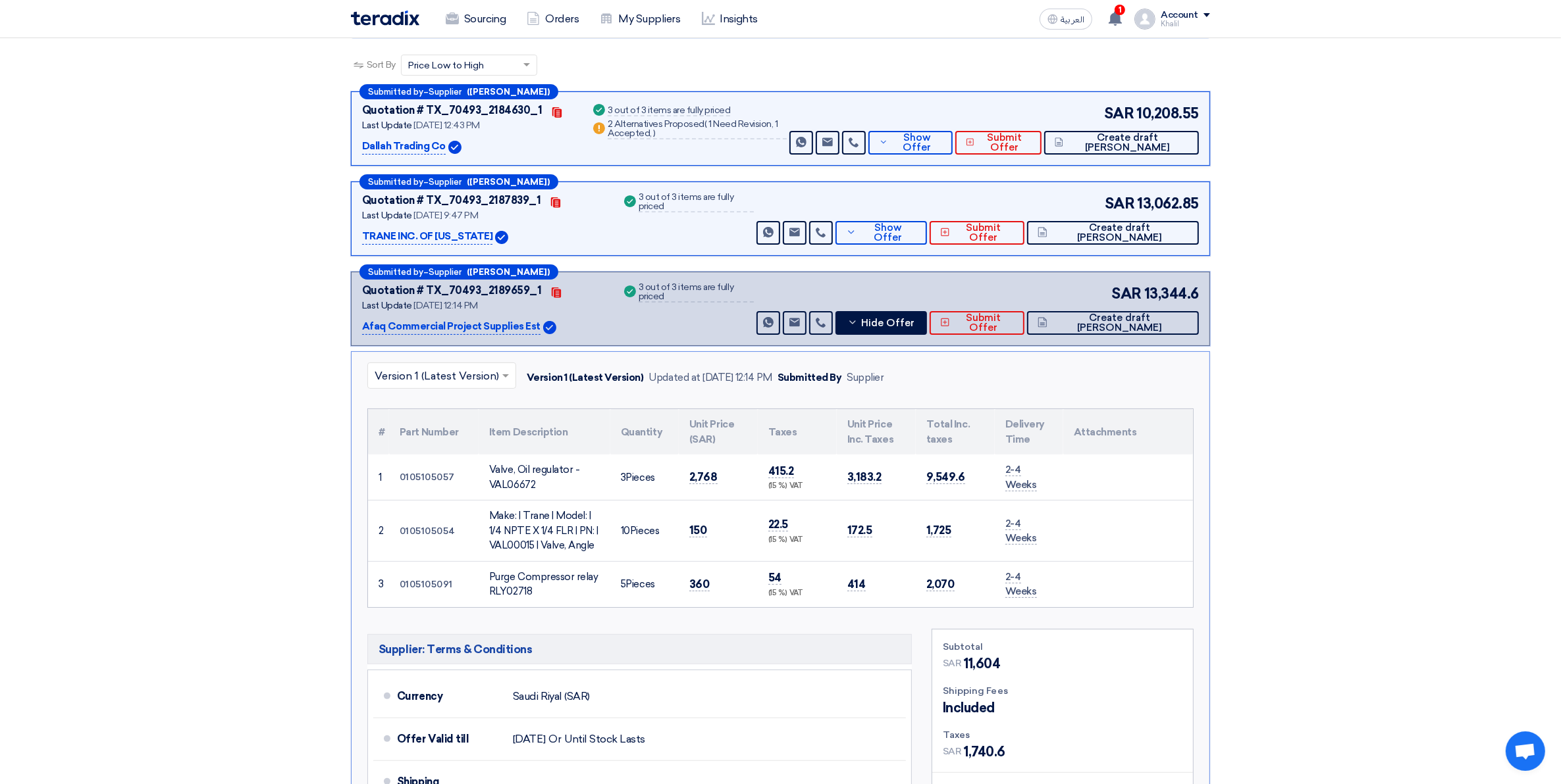
scroll to position [193, 0]
